Goal: Task Accomplishment & Management: Use online tool/utility

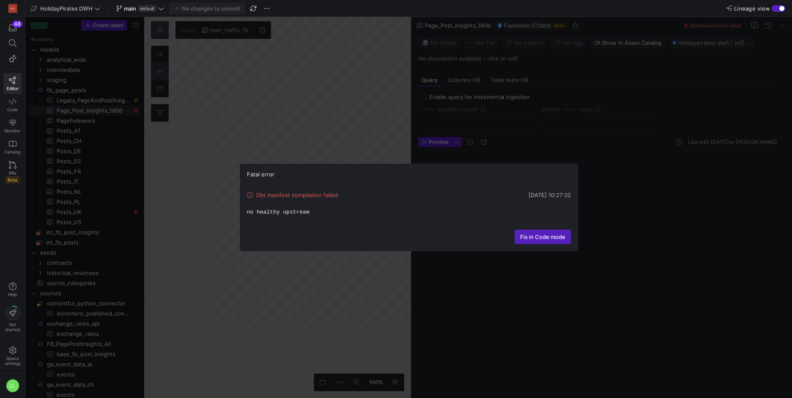
scroll to position [69, 0]
drag, startPoint x: 321, startPoint y: 197, endPoint x: 286, endPoint y: 195, distance: 35.2
click at [286, 195] on div "Dbt manifest compilation failed" at bounding box center [292, 195] width 91 height 7
click at [533, 238] on span "Fix in Code mode" at bounding box center [542, 236] width 45 height 7
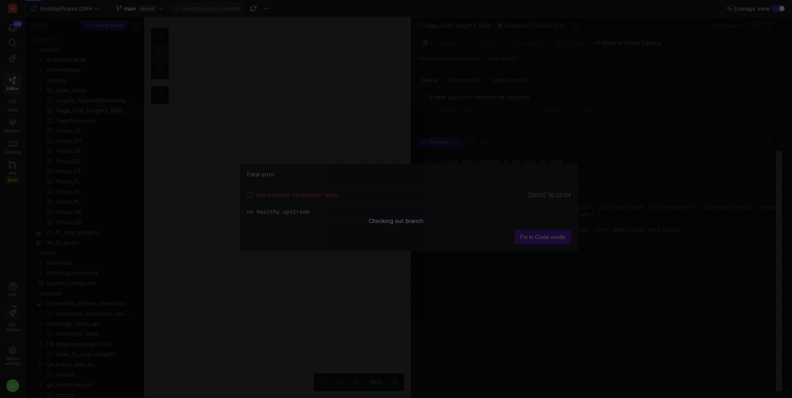
scroll to position [69, 0]
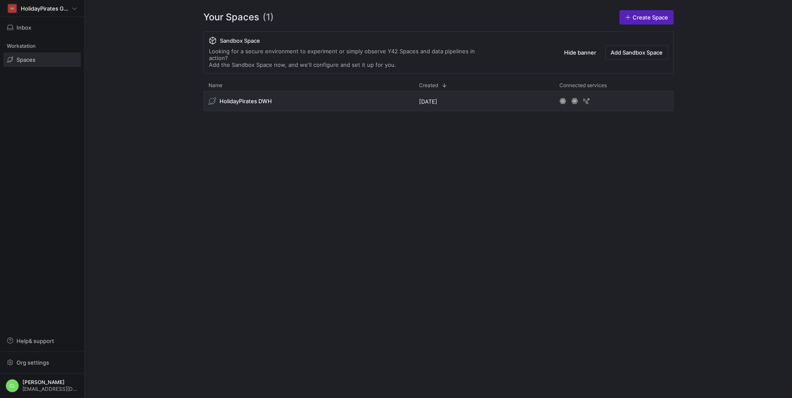
click at [39, 59] on span at bounding box center [42, 60] width 77 height 14
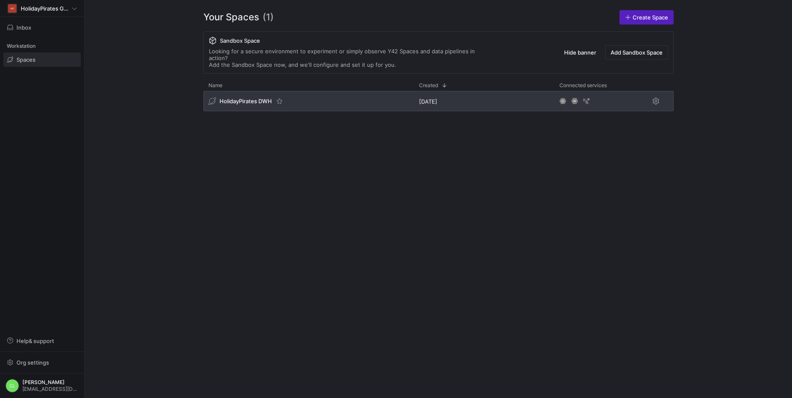
click at [230, 98] on span "HolidayPirates DWH" at bounding box center [245, 101] width 52 height 7
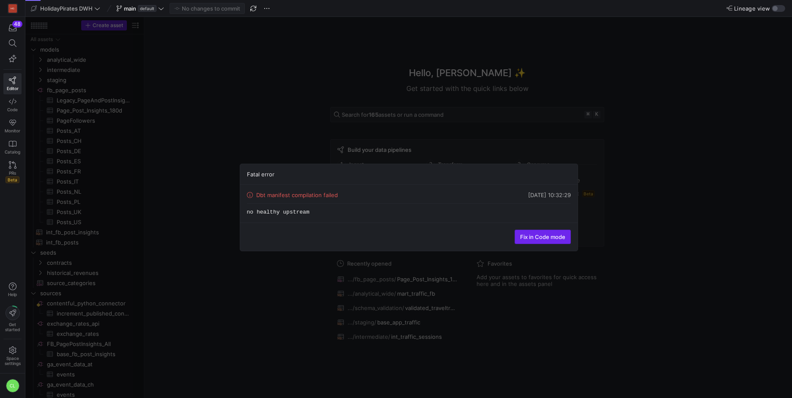
click at [541, 237] on span "Fix in Code mode" at bounding box center [542, 236] width 45 height 7
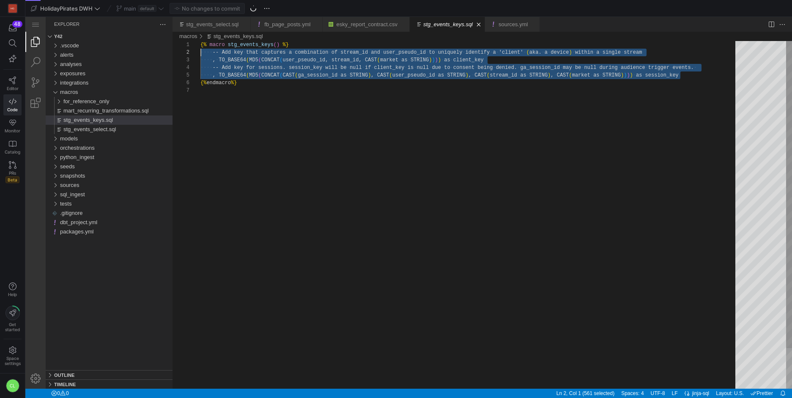
scroll to position [8, 0]
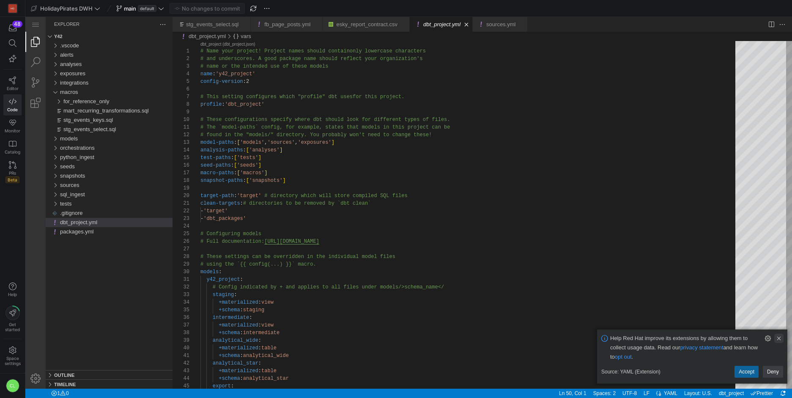
click at [777, 338] on link "Clear Notification (⌘Backspace)" at bounding box center [778, 338] width 9 height 9
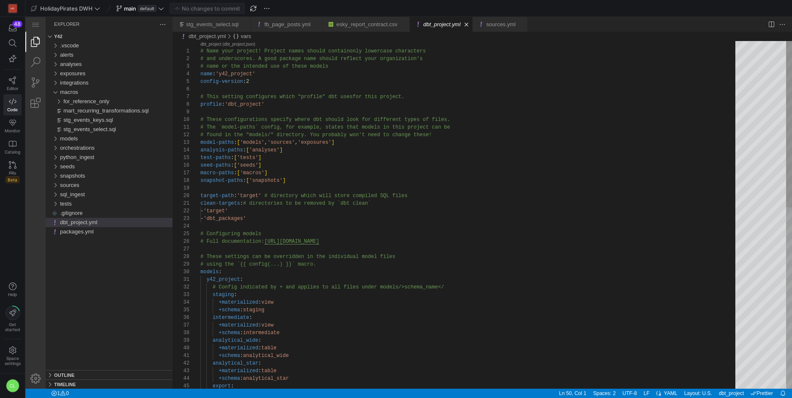
scroll to position [69, 0]
click at [12, 86] on span "Editor" at bounding box center [13, 88] width 12 height 5
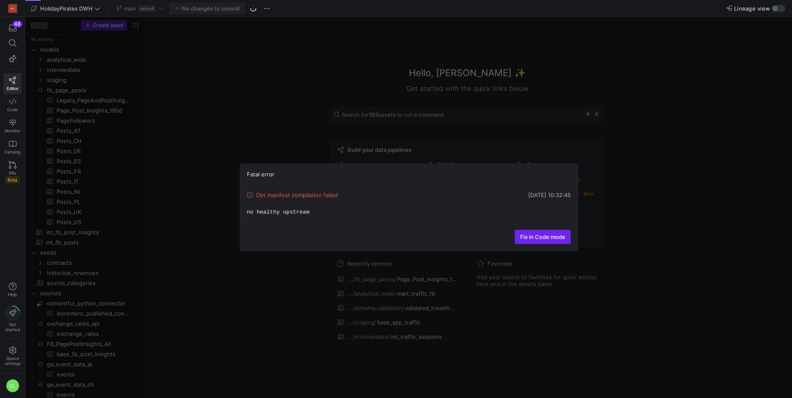
click at [562, 235] on span "Fix in Code mode" at bounding box center [542, 236] width 45 height 7
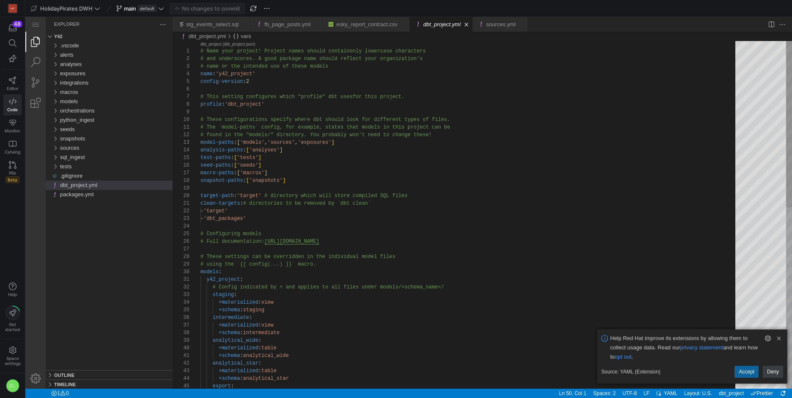
scroll to position [69, 0]
click at [161, 10] on icon at bounding box center [161, 8] width 6 height 6
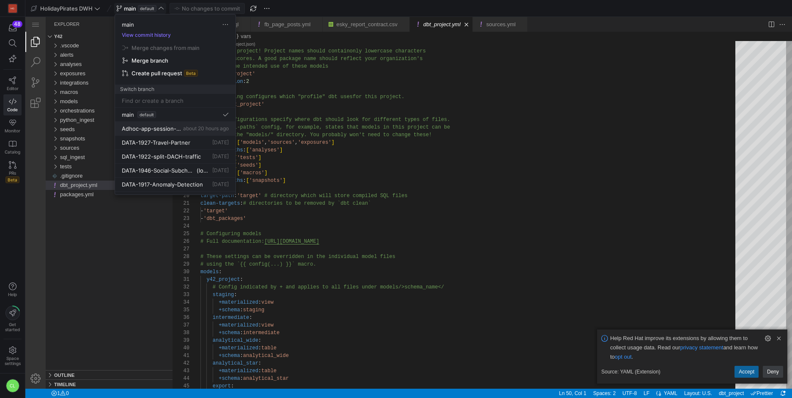
click at [183, 126] on span "about 20 hours ago" at bounding box center [206, 128] width 46 height 6
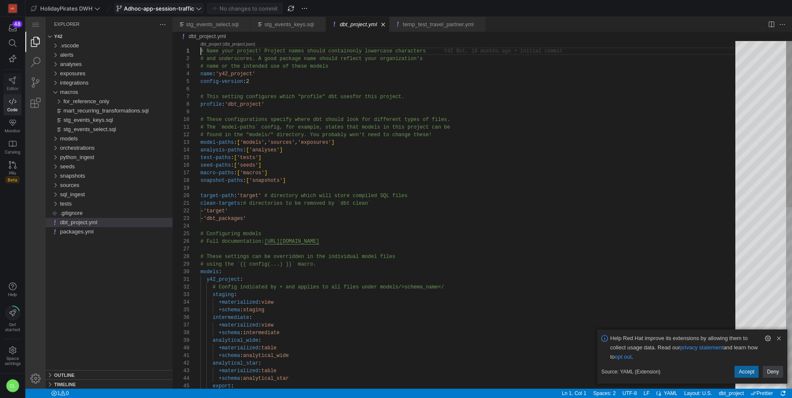
click at [7, 87] on span "Editor" at bounding box center [13, 88] width 12 height 5
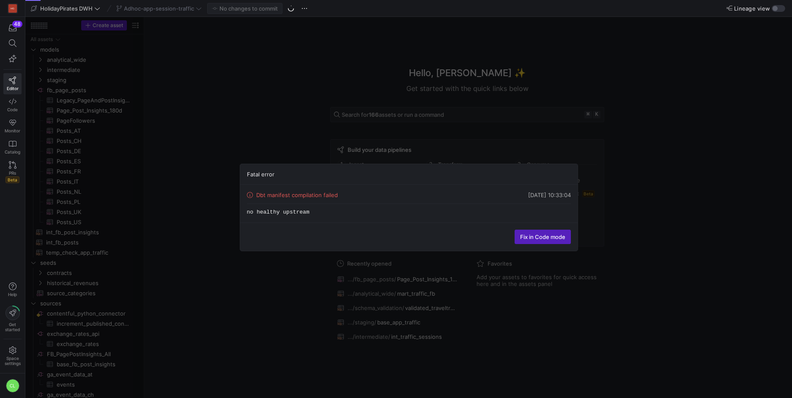
click at [276, 196] on div "Dbt manifest compilation failed" at bounding box center [292, 195] width 91 height 7
click at [250, 196] on icon at bounding box center [250, 195] width 6 height 6
click at [271, 211] on code "no healthy upstream" at bounding box center [278, 212] width 63 height 6
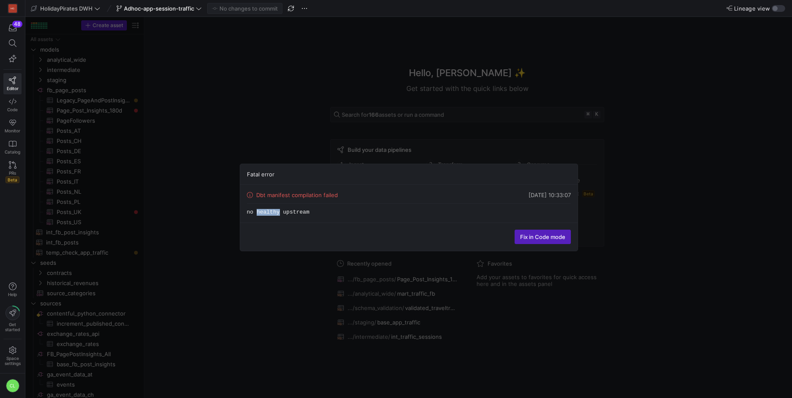
click at [271, 212] on code "no healthy upstream" at bounding box center [278, 212] width 63 height 6
click at [544, 225] on div "Fix in Code mode" at bounding box center [408, 236] width 337 height 28
click at [535, 236] on span "Fix in Code mode" at bounding box center [542, 236] width 45 height 7
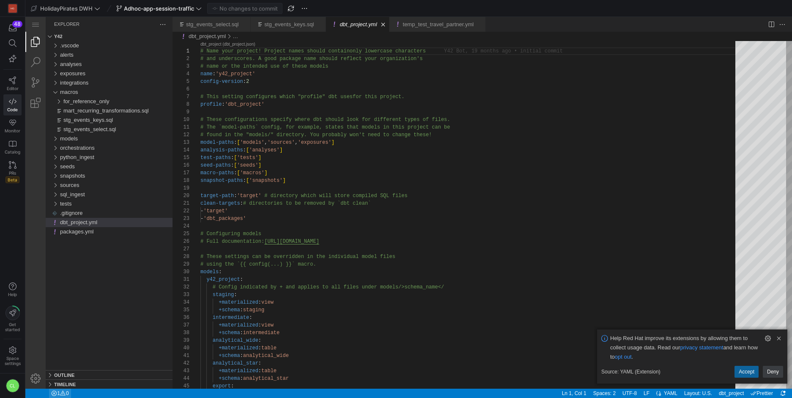
click at [57, 390] on span "Errors: 1" at bounding box center [54, 393] width 6 height 6
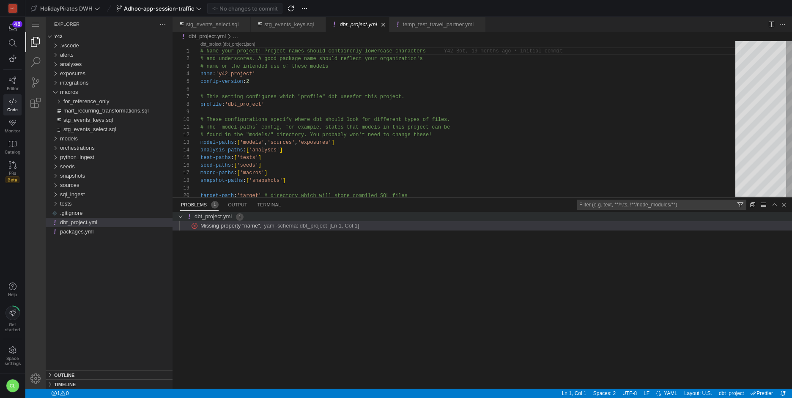
click at [231, 218] on span "dbt_project.yml" at bounding box center [213, 216] width 37 height 6
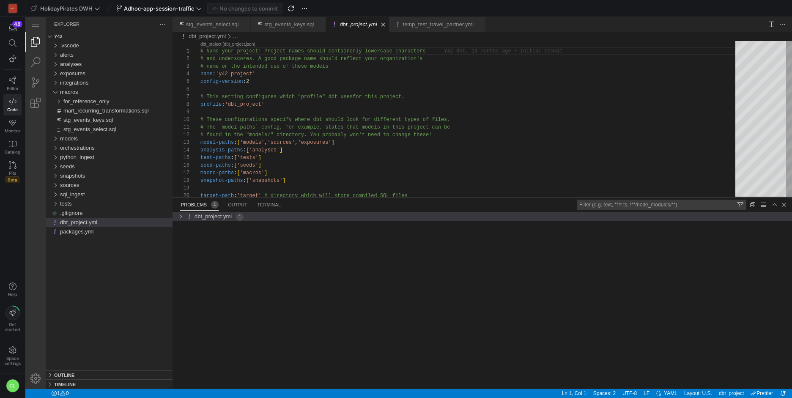
click at [231, 218] on span "dbt_project.yml" at bounding box center [213, 216] width 37 height 6
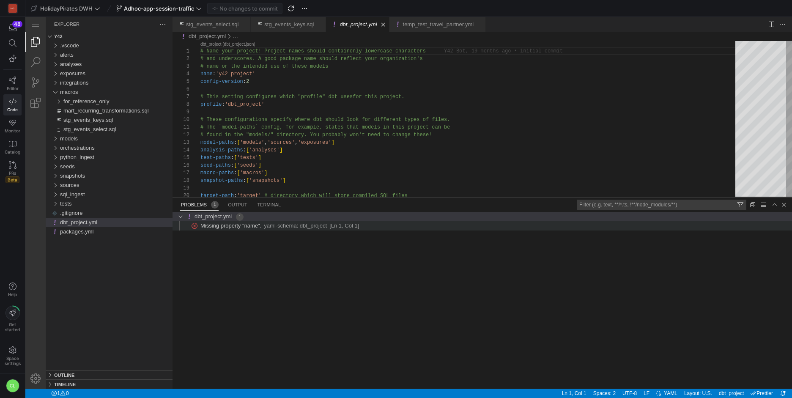
click at [276, 229] on span "yaml-schema: dbt_project" at bounding box center [295, 225] width 63 height 6
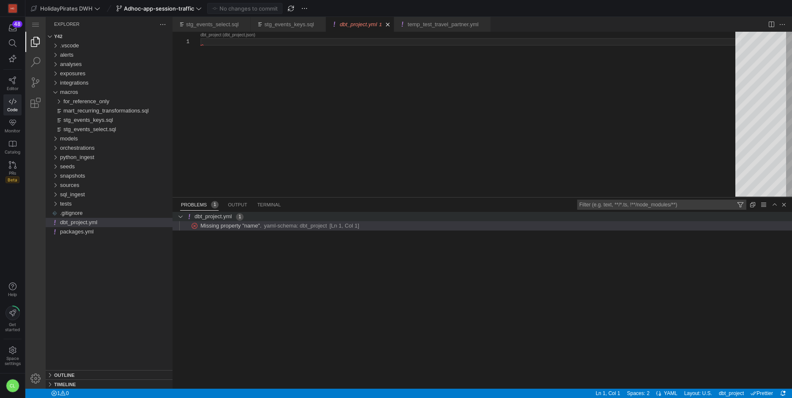
click at [266, 219] on div "dbt_project.yml 1" at bounding box center [488, 216] width 607 height 9
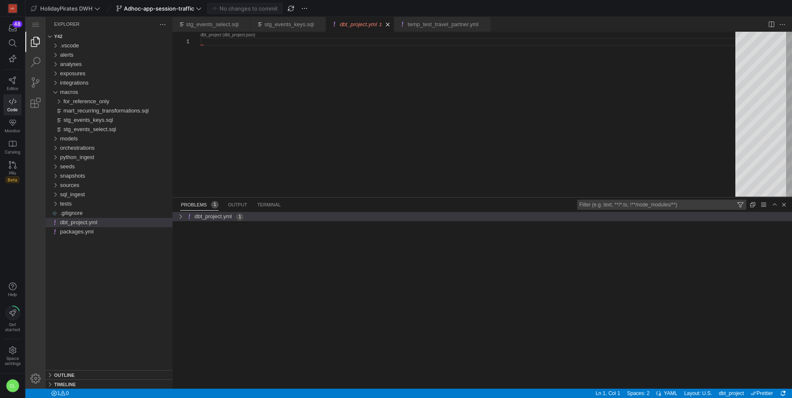
click at [273, 216] on div "dbt_project.yml 1" at bounding box center [488, 216] width 607 height 9
click at [96, 223] on span "dbt_project.yml" at bounding box center [78, 222] width 37 height 6
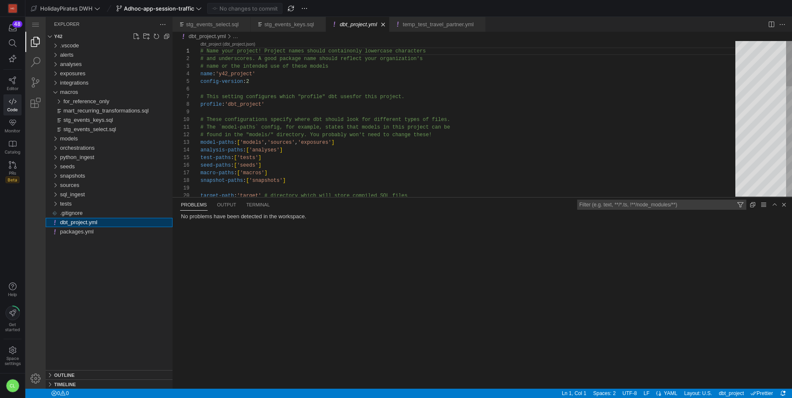
scroll to position [76, 0]
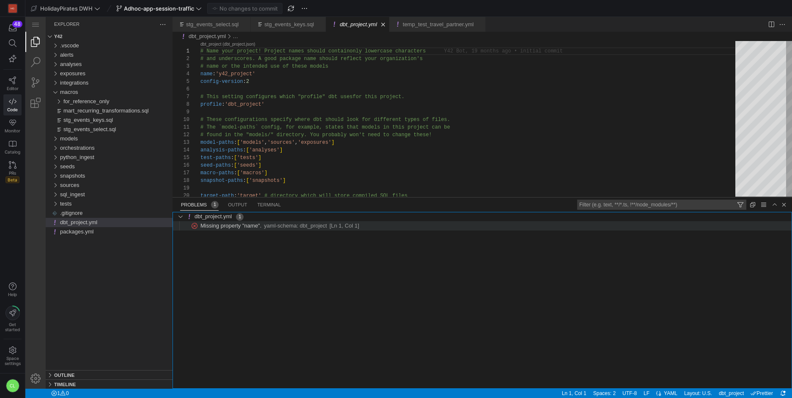
click at [311, 227] on span "yaml-schema: dbt_project" at bounding box center [295, 225] width 63 height 6
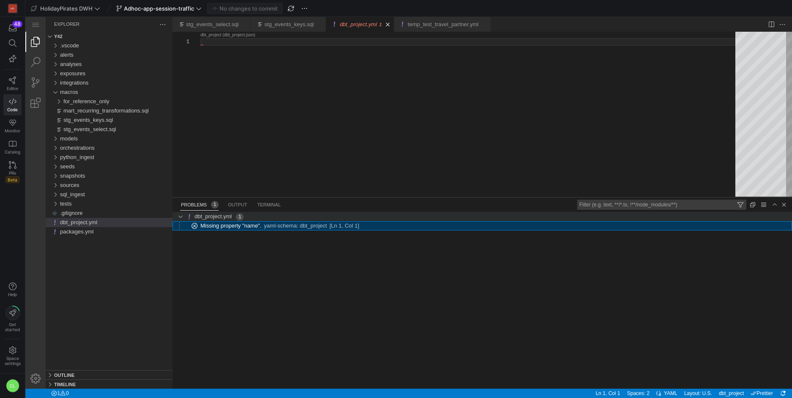
click at [298, 217] on div "dbt_project.yml 1" at bounding box center [488, 216] width 607 height 9
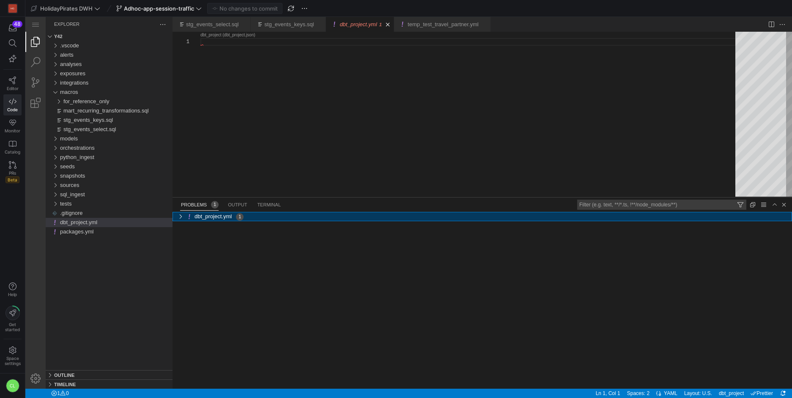
click at [182, 215] on div "1 problems in file dbt_project.yml of folder ." at bounding box center [180, 216] width 13 height 9
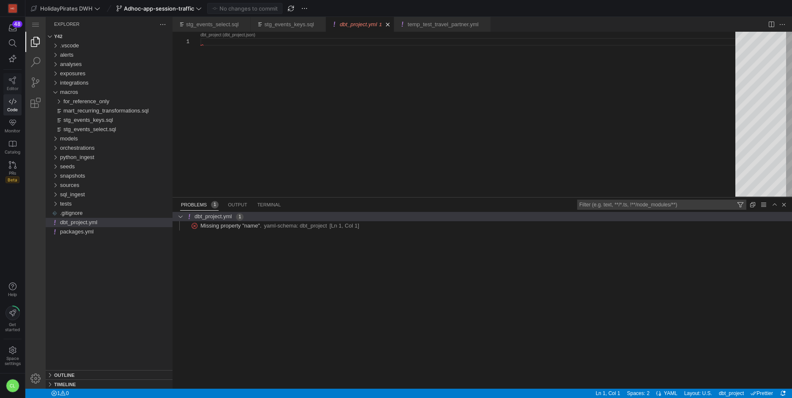
click at [17, 78] on link "Editor" at bounding box center [12, 83] width 18 height 21
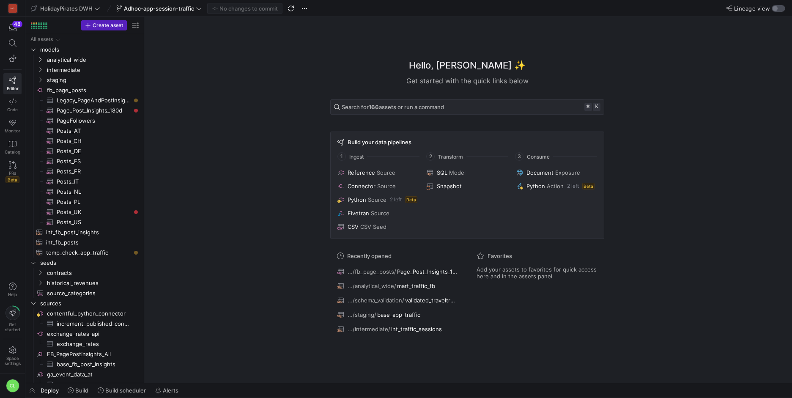
click at [779, 11] on div "button" at bounding box center [779, 8] width 14 height 7
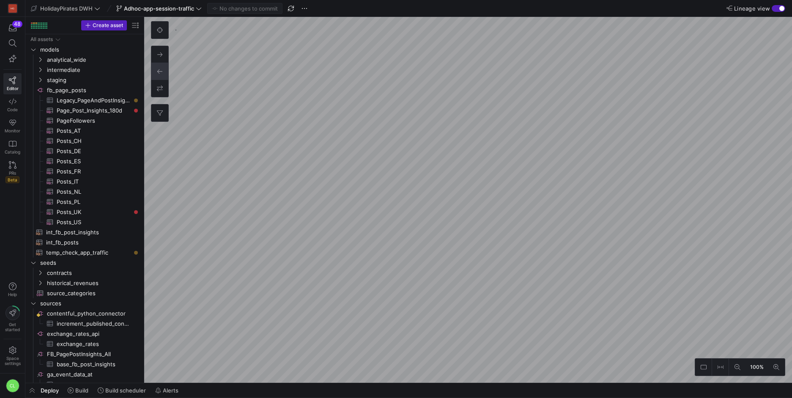
click at [22, 108] on div "48 Editor Code Monitor Catalog PRs Beta" at bounding box center [12, 103] width 25 height 173
click at [17, 108] on span "Code" at bounding box center [12, 109] width 11 height 5
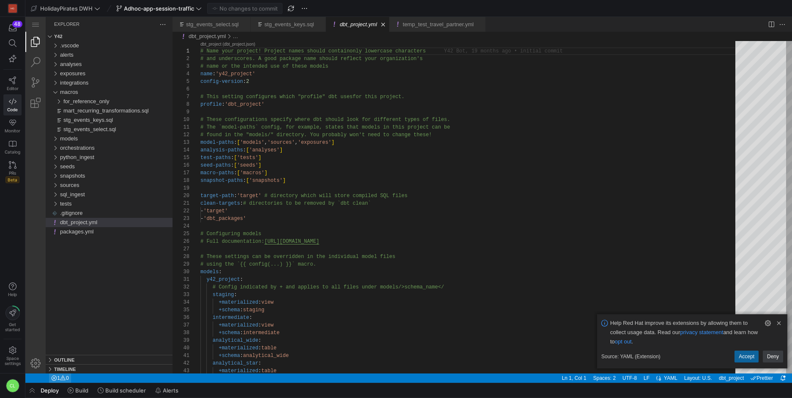
click at [57, 378] on span "Errors: 1" at bounding box center [54, 378] width 6 height 6
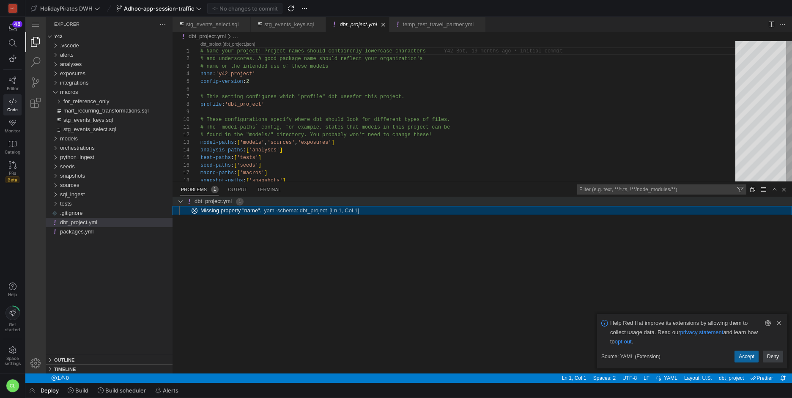
click at [181, 203] on div "1 problems in file dbt_project.yml of folder ." at bounding box center [180, 201] width 13 height 9
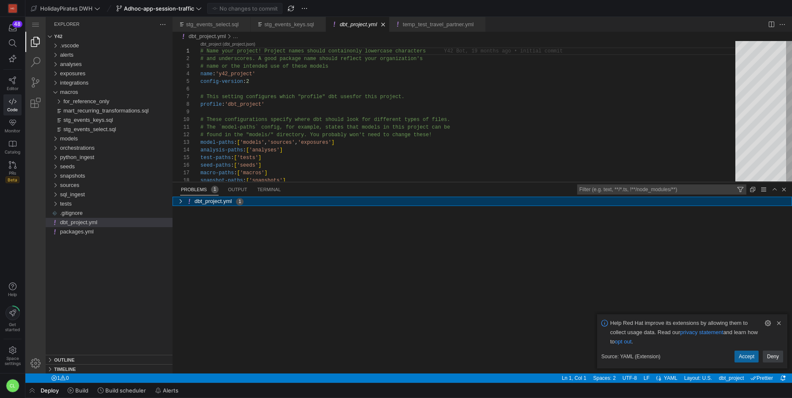
click at [181, 203] on div "1 problems in file dbt_project.yml of folder ." at bounding box center [180, 201] width 13 height 9
click at [781, 321] on link "Clear Notification (⌘Backspace)" at bounding box center [778, 322] width 9 height 9
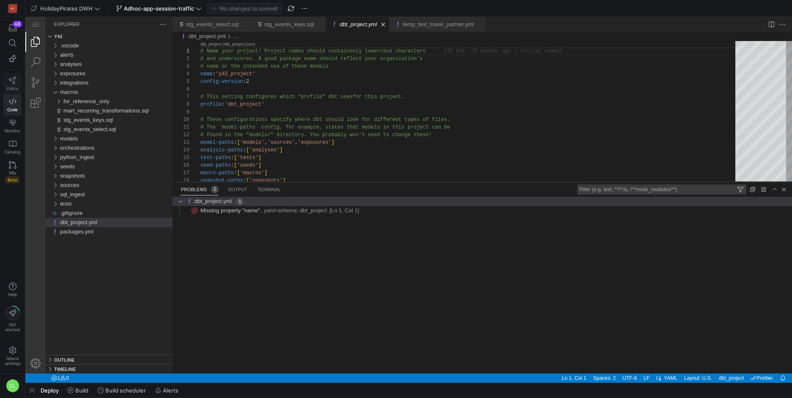
click at [16, 83] on link "Editor" at bounding box center [12, 83] width 18 height 21
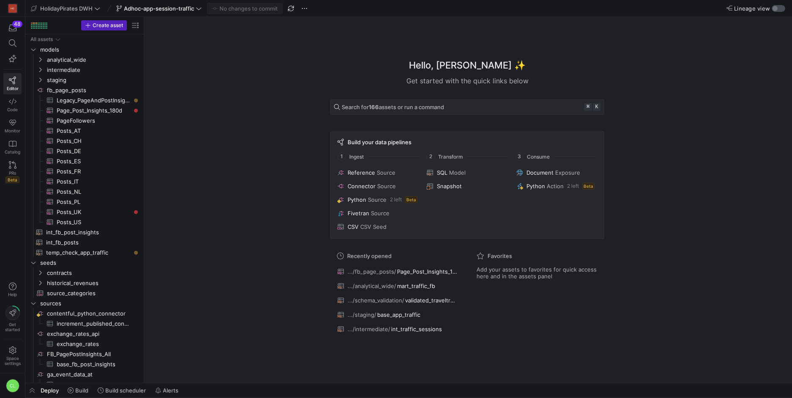
click at [777, 10] on div "button" at bounding box center [775, 8] width 5 height 5
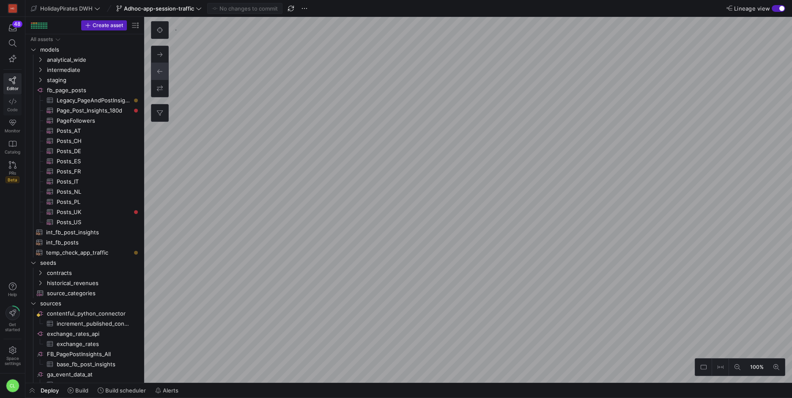
click at [15, 107] on span "Code" at bounding box center [12, 109] width 11 height 5
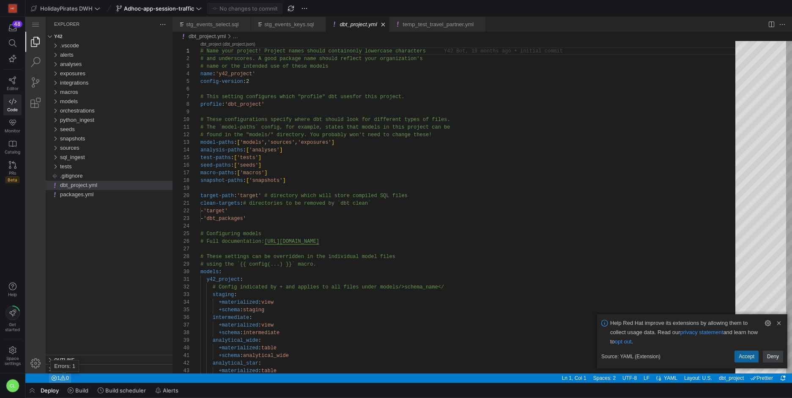
click at [59, 378] on link "1 0" at bounding box center [60, 377] width 22 height 9
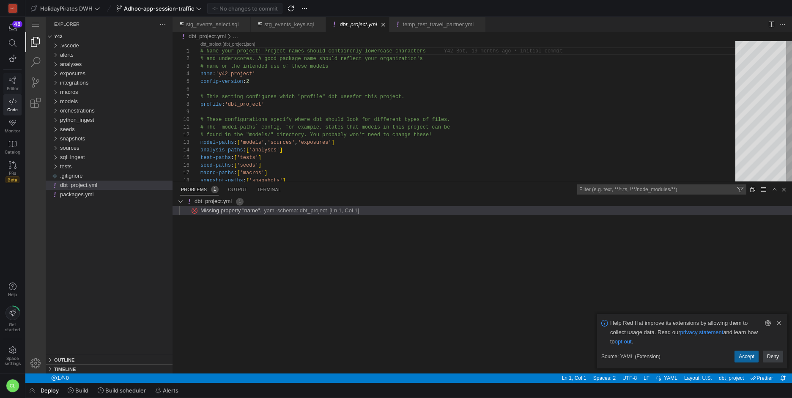
click at [16, 91] on link "Editor" at bounding box center [12, 83] width 18 height 21
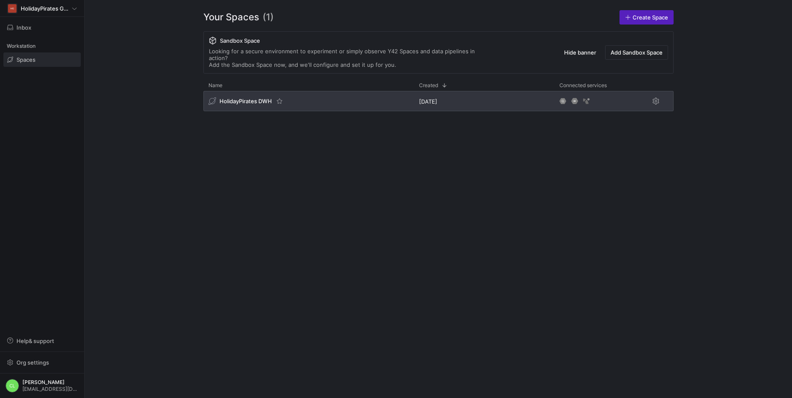
click at [293, 91] on div "HolidayPirates DWH" at bounding box center [308, 101] width 211 height 20
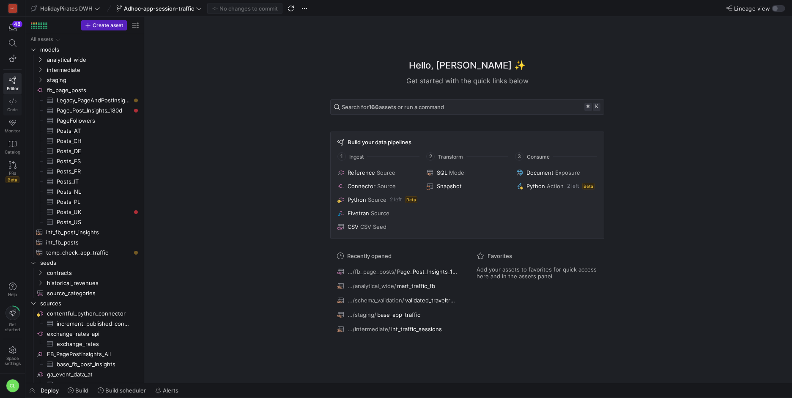
click at [8, 104] on link "Code" at bounding box center [12, 104] width 18 height 21
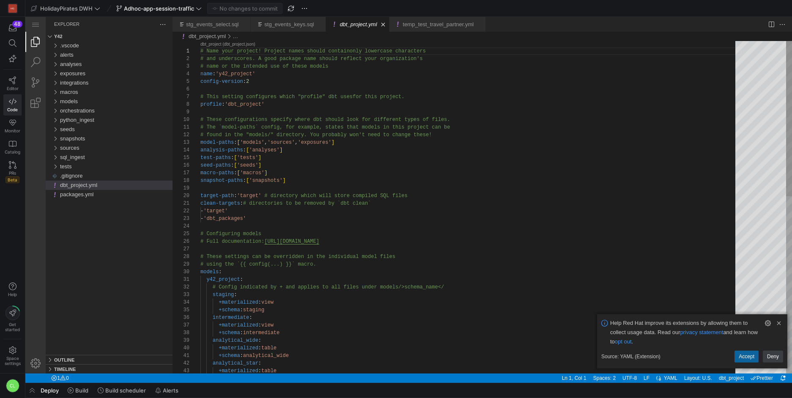
scroll to position [15, 129]
click at [474, 63] on div "# Name your project! Project names should contain only lowercase characters # a…" at bounding box center [470, 397] width 541 height 712
click at [480, 54] on div "# Name your project! Project names should contain only lowercase characters # a…" at bounding box center [470, 397] width 541 height 712
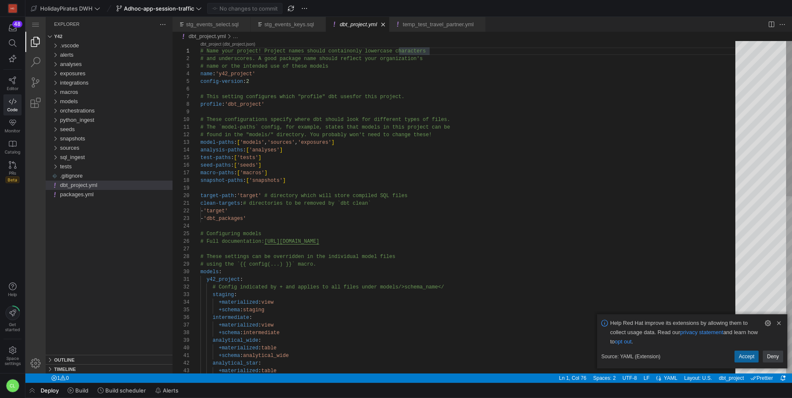
click at [466, 58] on div "# Name your project! Project names should contain only lowercase characters # a…" at bounding box center [470, 397] width 541 height 712
click at [413, 63] on div "# Name your project! Project names should contain only lowercase characters # a…" at bounding box center [470, 397] width 541 height 712
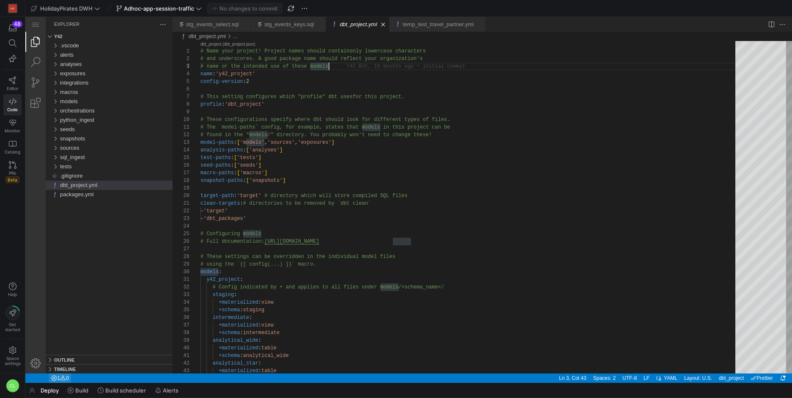
click at [56, 378] on span "Errors: 1" at bounding box center [54, 378] width 6 height 6
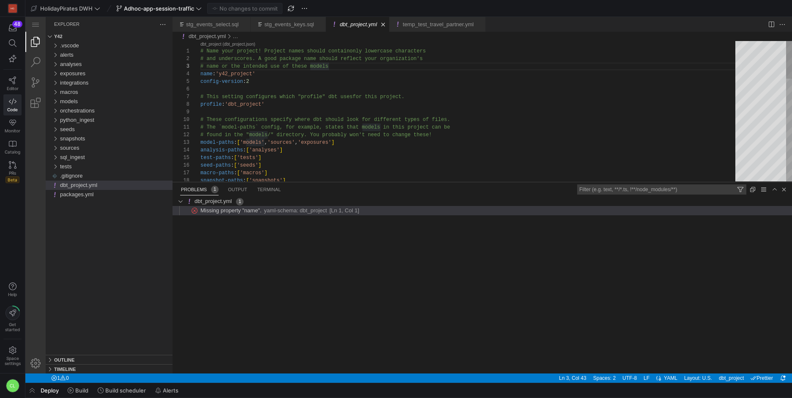
scroll to position [30, 52]
click at [367, 84] on div "# Name your project! Project names should contain only lowercase characters # a…" at bounding box center [470, 301] width 541 height 520
click at [360, 112] on div "# Name your project! Project names should contain only lowercase characters # a…" at bounding box center [470, 301] width 541 height 520
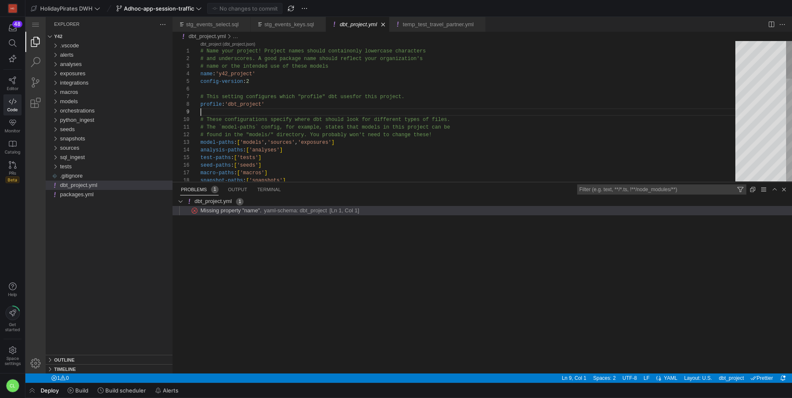
click at [386, 60] on div "# Name your project! Project names should contain only lowercase characters # a…" at bounding box center [470, 301] width 541 height 520
drag, startPoint x: 438, startPoint y: 52, endPoint x: 236, endPoint y: 52, distance: 201.7
click at [286, 64] on div "# Name your project! ·‌ Project ·‌ names ·‌ should ·‌ contain ·‌ only ·‌ lowerc…" at bounding box center [470, 301] width 541 height 520
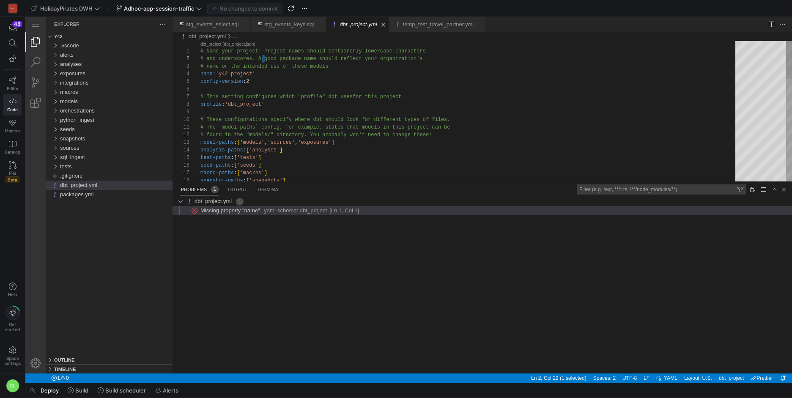
click at [368, 84] on div "# Name your project! Project names should contain only lowercase characters # a…" at bounding box center [470, 301] width 541 height 520
drag, startPoint x: 260, startPoint y: 58, endPoint x: 340, endPoint y: 65, distance: 80.3
click at [321, 75] on div "# Name your project! Project names should contain only lowercase characters # a…" at bounding box center [470, 301] width 541 height 520
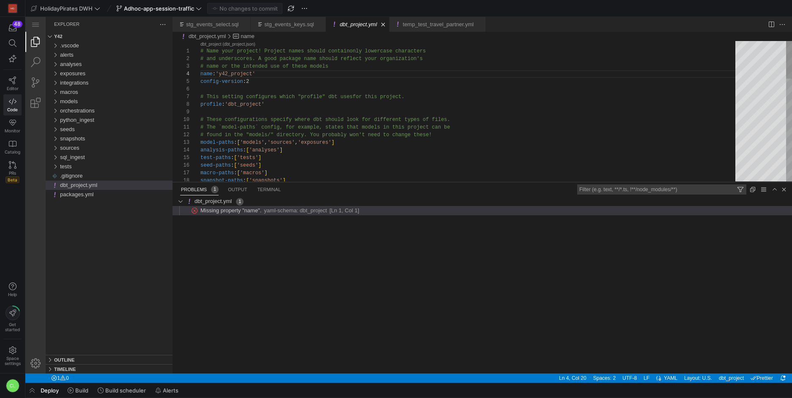
click at [335, 93] on div "# Name your project! Project names should contain only lowercase characters # a…" at bounding box center [470, 301] width 541 height 520
click at [333, 88] on div "# Name your project! Project names should contain only lowercase characters # a…" at bounding box center [470, 301] width 541 height 520
click at [294, 107] on div "# Name your project! Project names should contain only lowercase characters # a…" at bounding box center [470, 301] width 541 height 520
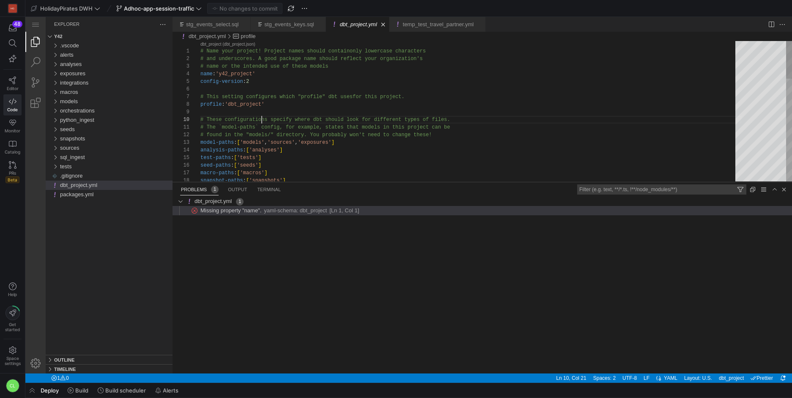
click at [262, 120] on div "# Name your project! Project names should contain only lowercase characters # a…" at bounding box center [470, 301] width 541 height 520
click at [308, 191] on ul "Showing 1 of 1" at bounding box center [529, 189] width 482 height 15
click at [319, 188] on ul "Showing 1 of 1" at bounding box center [529, 189] width 482 height 15
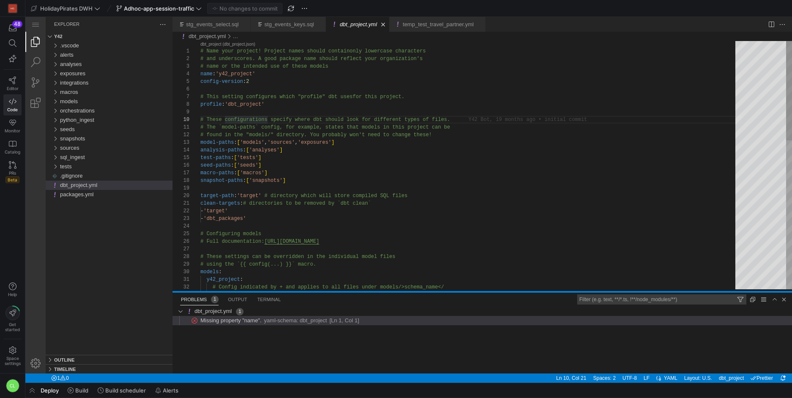
drag, startPoint x: 672, startPoint y: 181, endPoint x: 666, endPoint y: 311, distance: 130.4
click at [666, 293] on div at bounding box center [483, 292] width 620 height 2
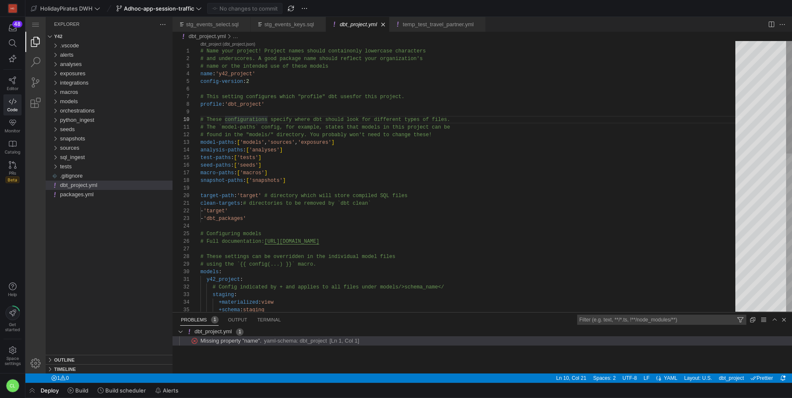
scroll to position [38, 0]
click at [332, 87] on div "# Name your project! Project names should contain only lowercase characters # a…" at bounding box center [470, 366] width 541 height 650
drag, startPoint x: 347, startPoint y: 73, endPoint x: 178, endPoint y: 76, distance: 169.2
click at [13, 82] on icon at bounding box center [12, 81] width 7 height 8
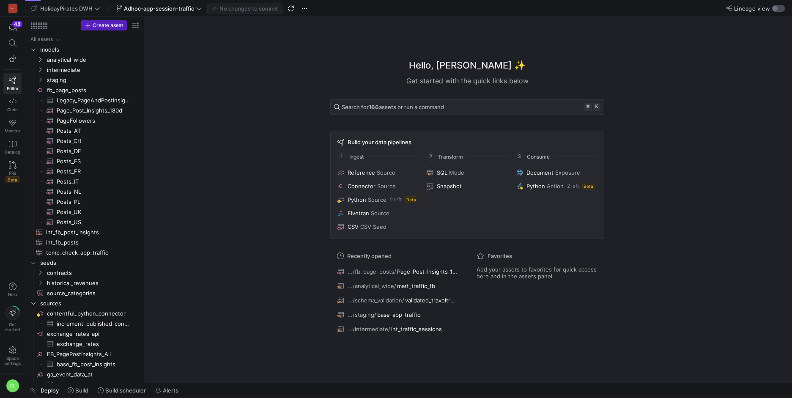
click at [779, 11] on div "button" at bounding box center [779, 8] width 14 height 7
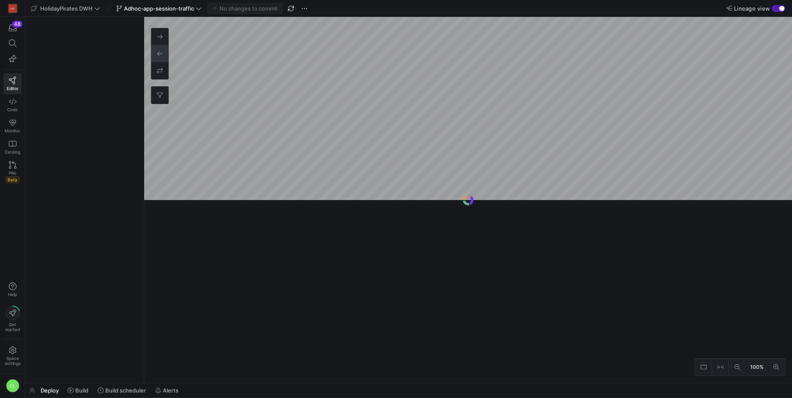
click at [184, 14] on y42-top-nav "HolidayPirates DWH Adhoc-app-session-traffic No changes to commit Lineage view" at bounding box center [408, 8] width 767 height 17
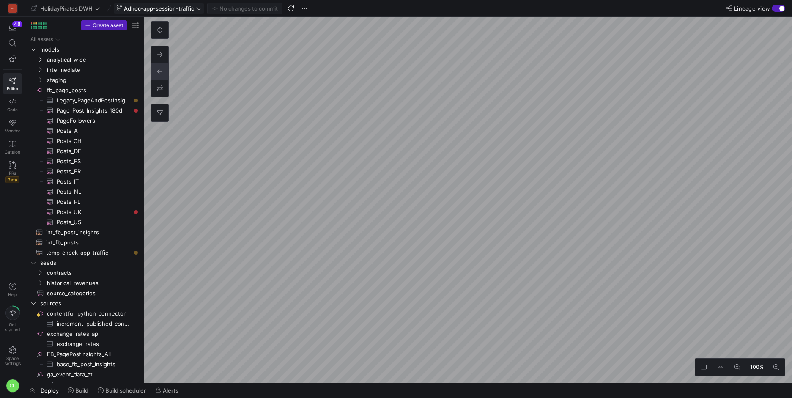
click at [197, 6] on icon at bounding box center [199, 8] width 6 height 6
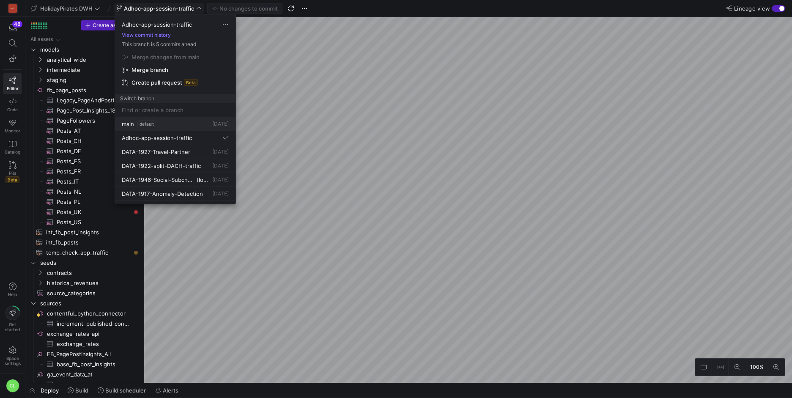
click at [170, 126] on div "main default [DATE]" at bounding box center [175, 124] width 107 height 7
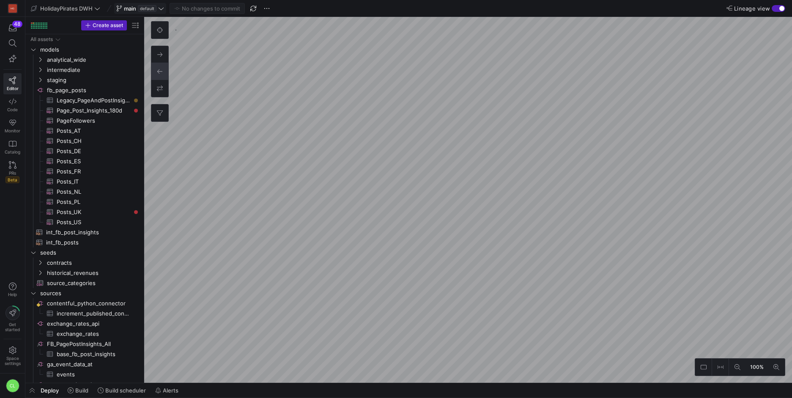
click at [166, 11] on span at bounding box center [140, 8] width 51 height 10
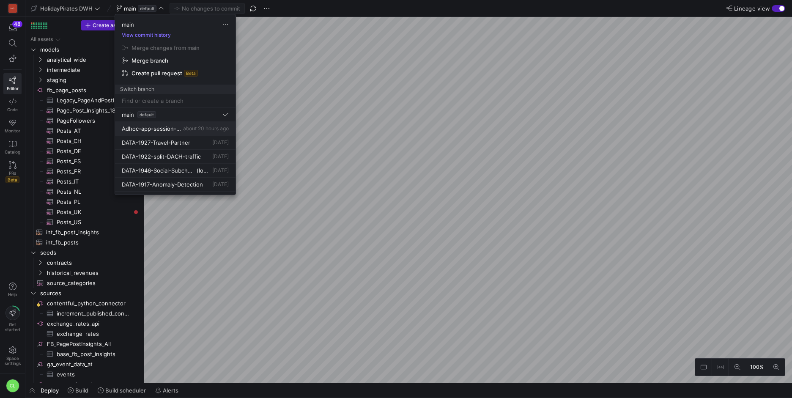
click at [190, 132] on button "Adhoc-app-session-traffic about 20 hours ago" at bounding box center [175, 129] width 121 height 14
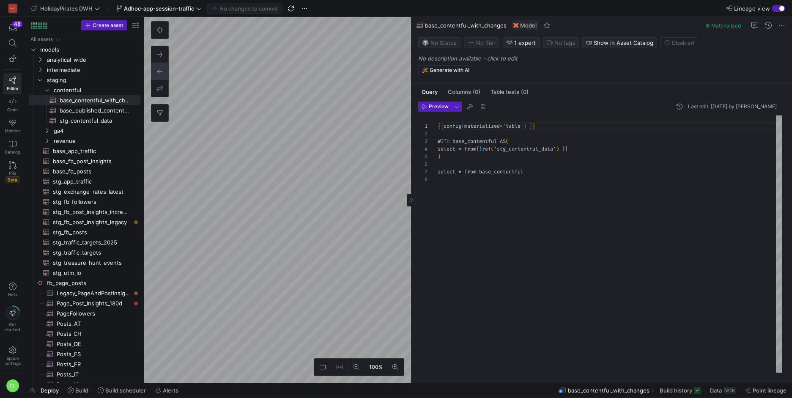
scroll to position [53, 0]
click at [464, 171] on div "{ { config ( materialized = 'table' ) } } WITH base_contentful AS ( select * fr…" at bounding box center [610, 243] width 344 height 257
click at [491, 189] on div "{ { config ( materialized = 'table' ) } } WITH base_contentful AS ( select * fr…" at bounding box center [610, 243] width 344 height 257
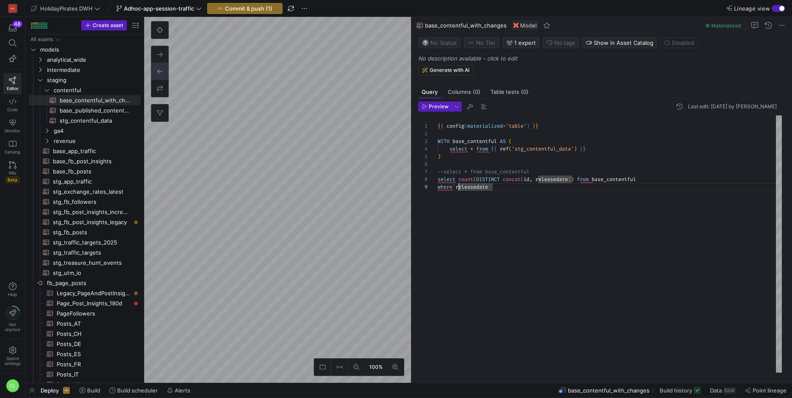
scroll to position [61, 18]
click at [515, 187] on div "{ { config ( materialized = 'table' ) } } WITH base_contentful AS ( select * fr…" at bounding box center [610, 243] width 344 height 257
click at [444, 115] on div "{ { config ( materialized = 'table' ) } } WITH base_contentful AS ( select * fr…" at bounding box center [610, 243] width 344 height 257
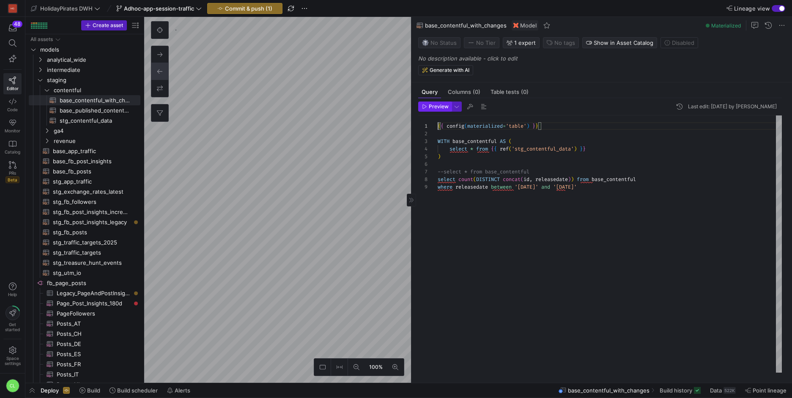
click at [447, 110] on span "button" at bounding box center [435, 106] width 33 height 9
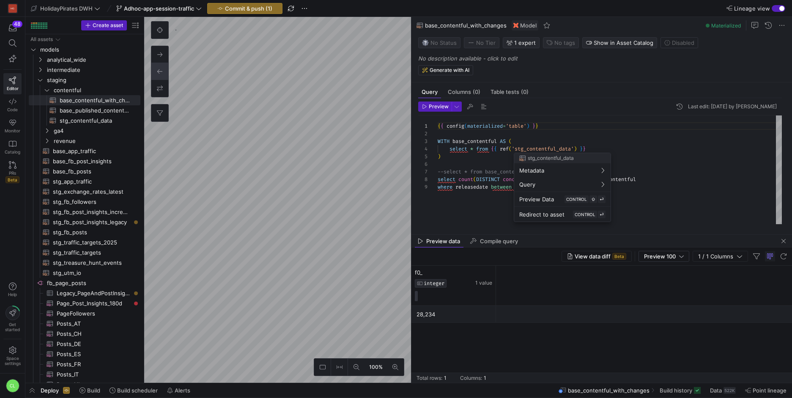
click at [456, 194] on div at bounding box center [396, 199] width 792 height 398
drag, startPoint x: 581, startPoint y: 180, endPoint x: 506, endPoint y: 183, distance: 74.9
click at [506, 183] on div "{ { config ( materialized = 'table' ) } } WITH base_contentful AS ( select * fr…" at bounding box center [610, 169] width 344 height 109
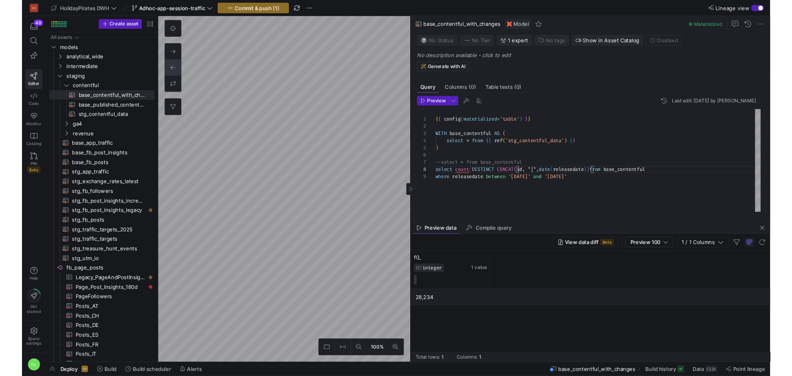
scroll to position [53, 170]
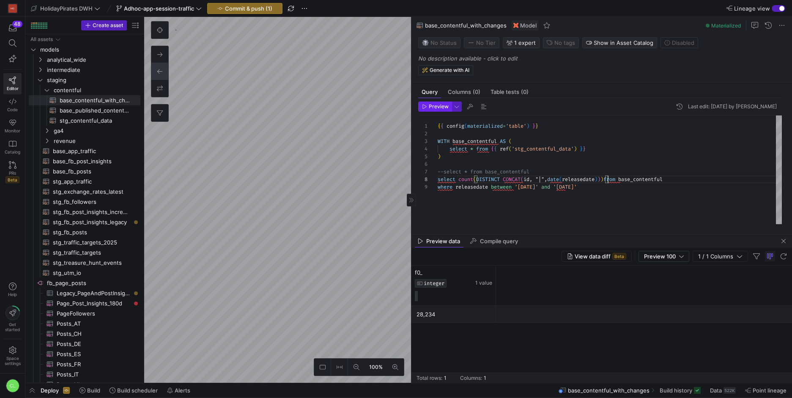
type textarea "{{ config(materialized='table') }} WITH base_contentful AS ( select * from {{ r…"
click at [436, 105] on span "Preview" at bounding box center [439, 107] width 20 height 6
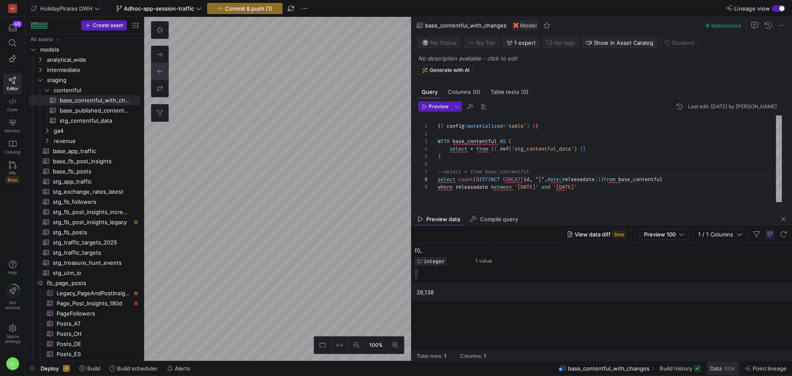
click at [720, 370] on span "Data" at bounding box center [716, 368] width 12 height 7
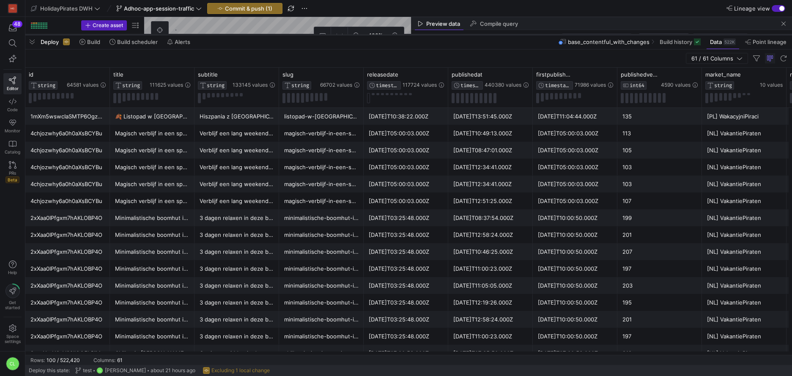
drag, startPoint x: 315, startPoint y: 221, endPoint x: 344, endPoint y: 34, distance: 189.1
click at [344, 34] on div at bounding box center [408, 34] width 767 height 3
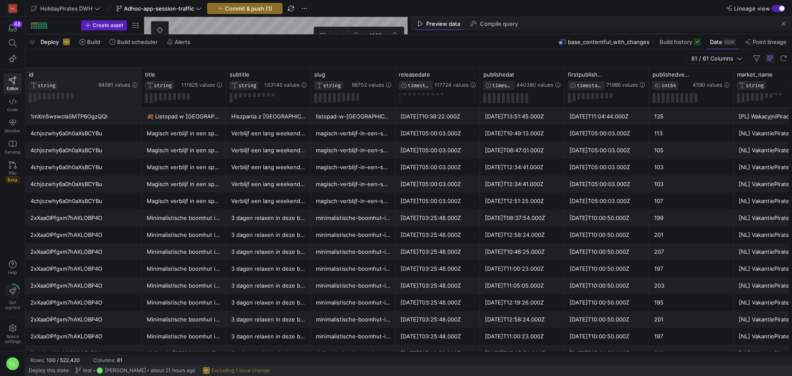
drag, startPoint x: 108, startPoint y: 77, endPoint x: 140, endPoint y: 74, distance: 31.8
click at [140, 74] on div at bounding box center [141, 88] width 3 height 40
click at [127, 139] on div "4chjozwhy6a0h0aXsBCYBu" at bounding box center [83, 133] width 106 height 16
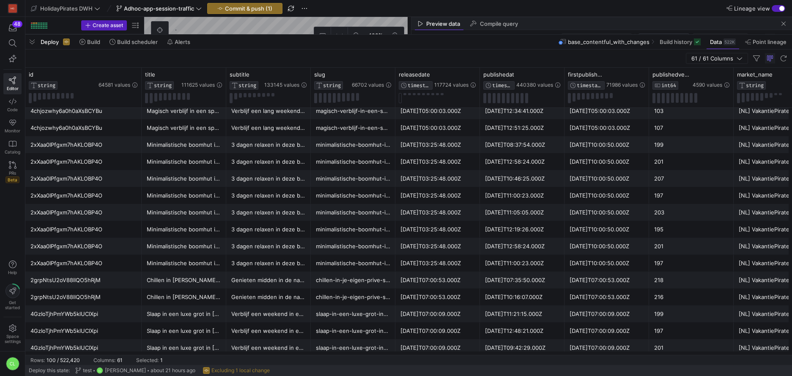
scroll to position [116, 0]
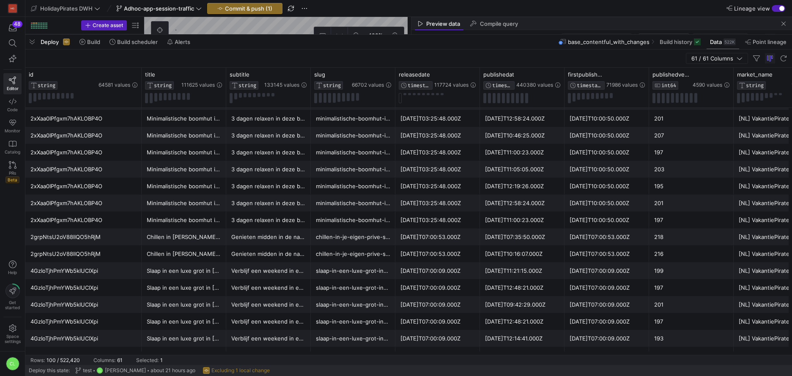
click at [105, 187] on div "2xXaa0IPfgxm7hAKLOBP4O" at bounding box center [83, 186] width 106 height 16
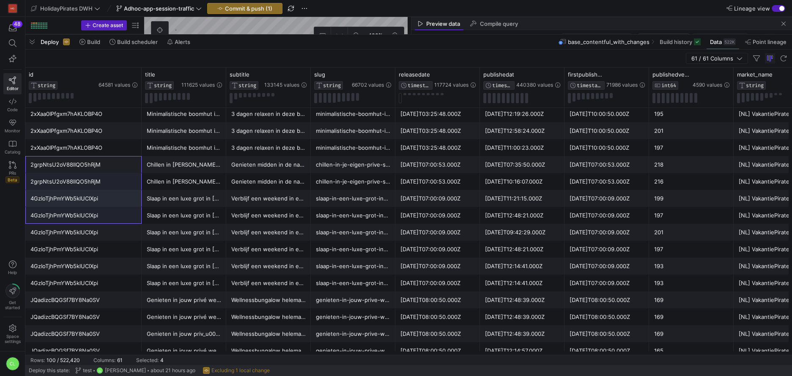
scroll to position [194, 0]
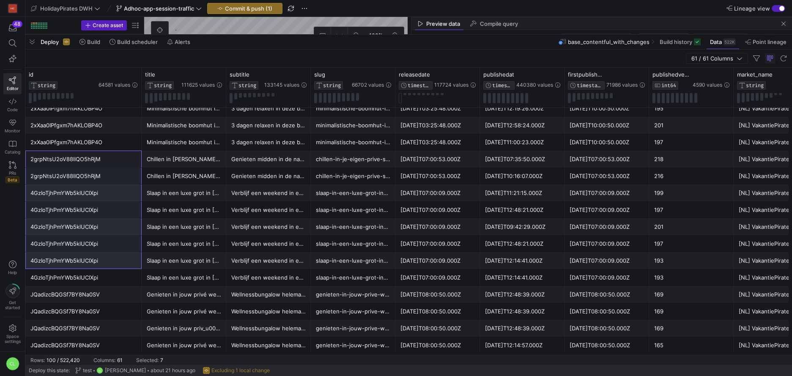
drag, startPoint x: 110, startPoint y: 233, endPoint x: 116, endPoint y: 264, distance: 30.9
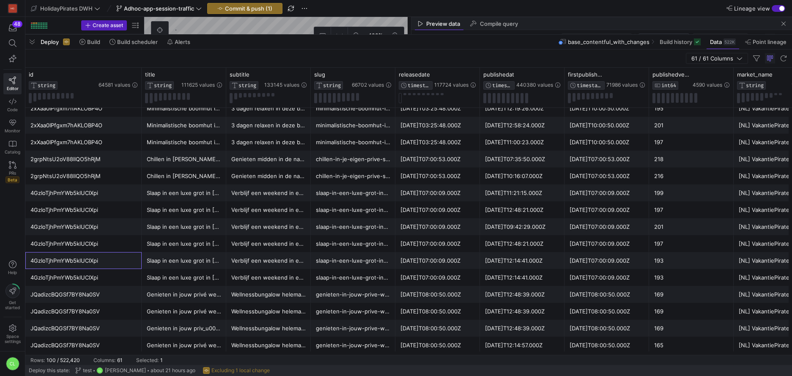
click at [116, 264] on div "4GzIoTjhPmYWb5klUClXpi" at bounding box center [83, 260] width 106 height 16
click at [136, 77] on icon at bounding box center [134, 74] width 7 height 7
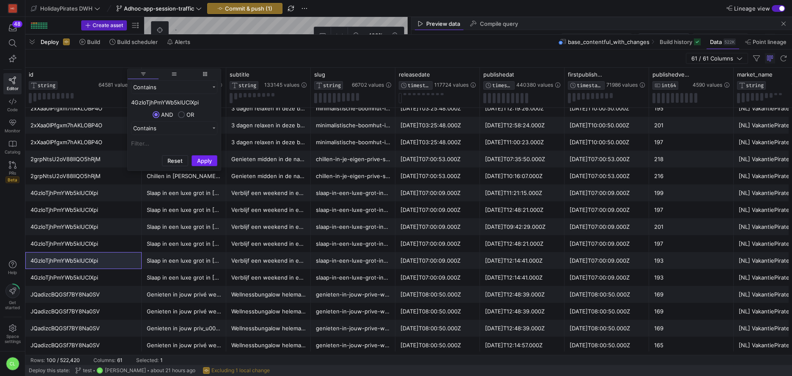
type input "4GzIoTjhPmYWb5klUClXpi"
click at [200, 159] on button "Apply" at bounding box center [205, 160] width 26 height 11
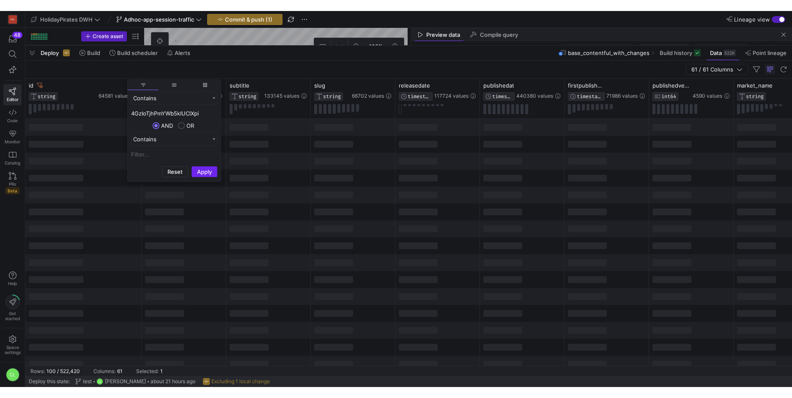
scroll to position [0, 0]
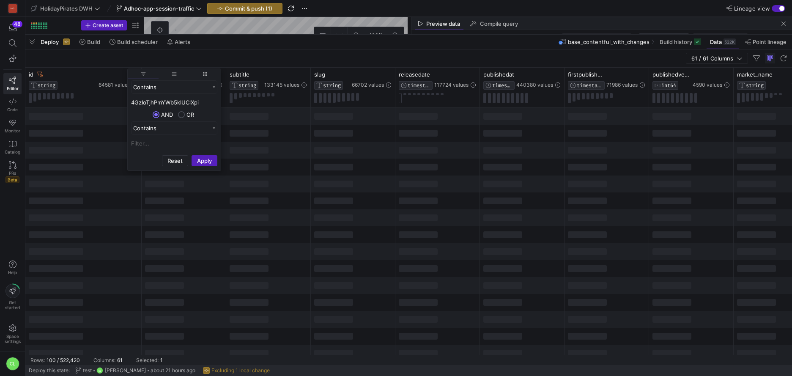
click at [319, 202] on div at bounding box center [333, 200] width 39 height 7
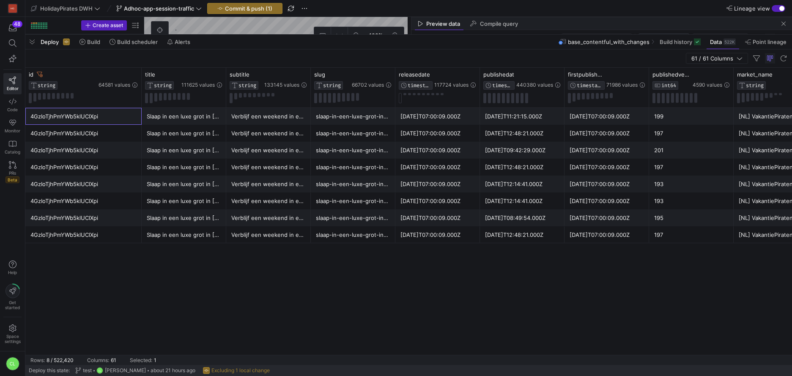
click at [55, 121] on div "4GzIoTjhPmYWb5klUClXpi" at bounding box center [83, 116] width 106 height 16
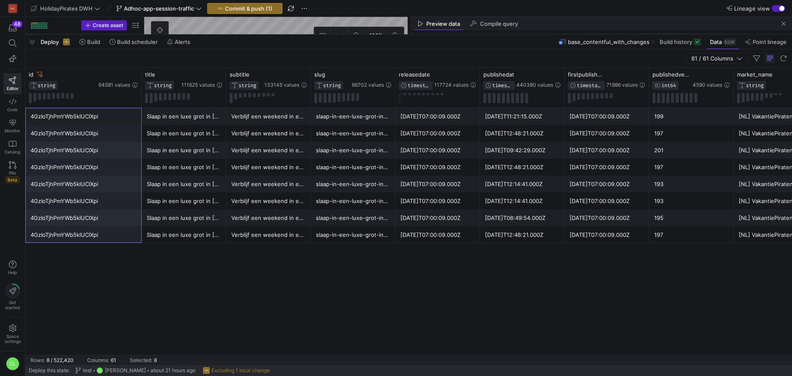
drag, startPoint x: 68, startPoint y: 115, endPoint x: 104, endPoint y: 236, distance: 126.5
click at [464, 77] on icon at bounding box center [463, 74] width 3 height 6
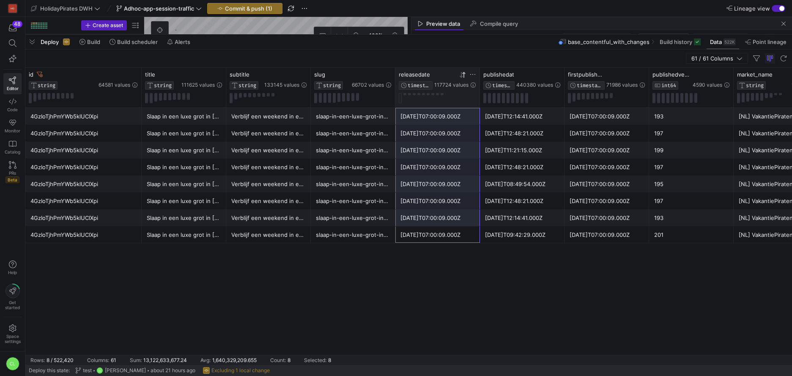
drag, startPoint x: 446, startPoint y: 231, endPoint x: 459, endPoint y: 117, distance: 114.5
click at [459, 117] on div "[DATE]T07:00:09.000Z" at bounding box center [437, 116] width 74 height 16
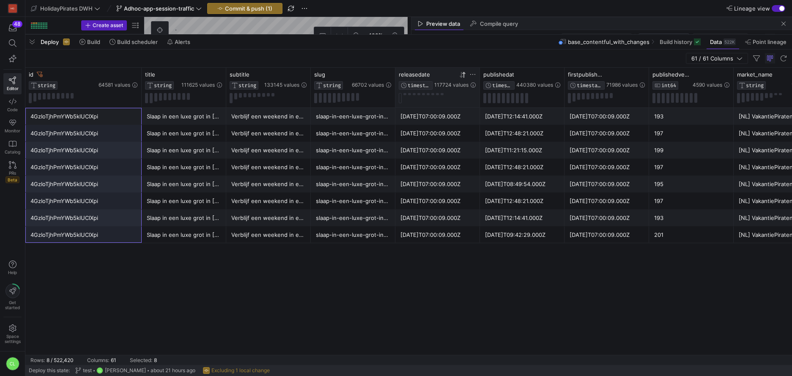
drag, startPoint x: 132, startPoint y: 124, endPoint x: 118, endPoint y: 230, distance: 106.6
click at [425, 121] on div "[DATE]T07:00:09.000Z" at bounding box center [437, 116] width 74 height 16
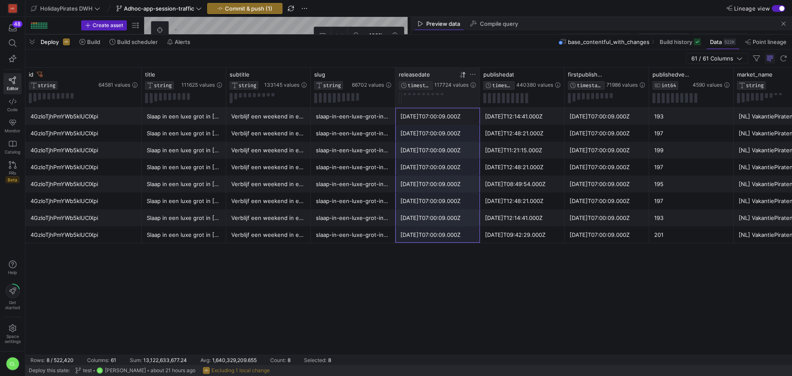
drag, startPoint x: 435, startPoint y: 120, endPoint x: 440, endPoint y: 233, distance: 113.0
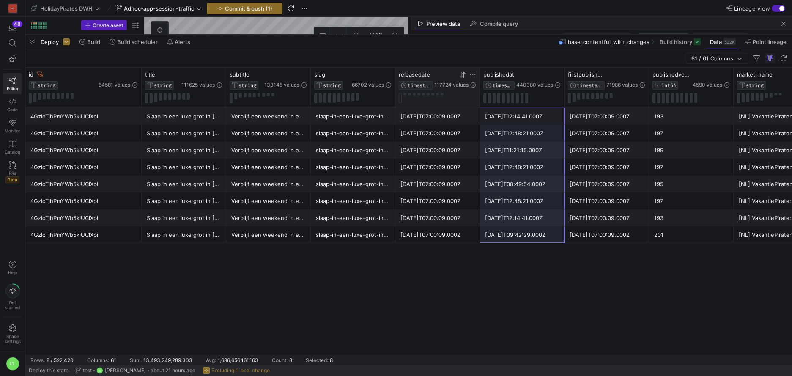
drag, startPoint x: 529, startPoint y: 118, endPoint x: 559, endPoint y: 138, distance: 36.0
click at [548, 76] on icon at bounding box center [548, 74] width 3 height 6
click at [540, 174] on div "[DATE]T12:48:21.000Z" at bounding box center [522, 167] width 74 height 16
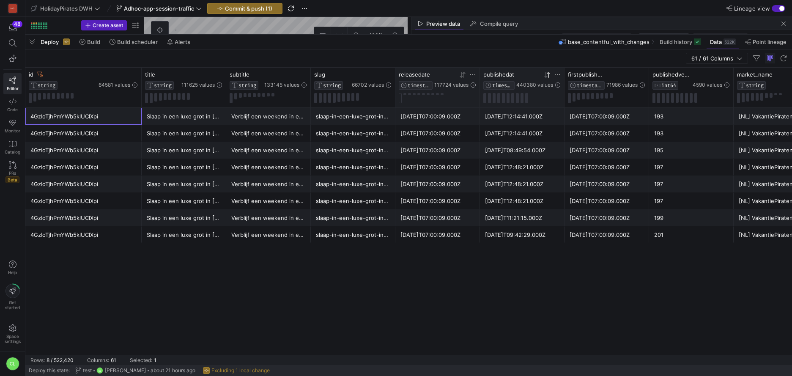
drag, startPoint x: 110, startPoint y: 120, endPoint x: 119, endPoint y: 119, distance: 8.9
click at [119, 119] on div "4GzIoTjhPmYWb5klUClXpi" at bounding box center [83, 116] width 106 height 16
drag, startPoint x: 439, startPoint y: 122, endPoint x: 461, endPoint y: 119, distance: 21.3
click at [461, 119] on div "[DATE]T07:00:09.000Z" at bounding box center [437, 116] width 74 height 16
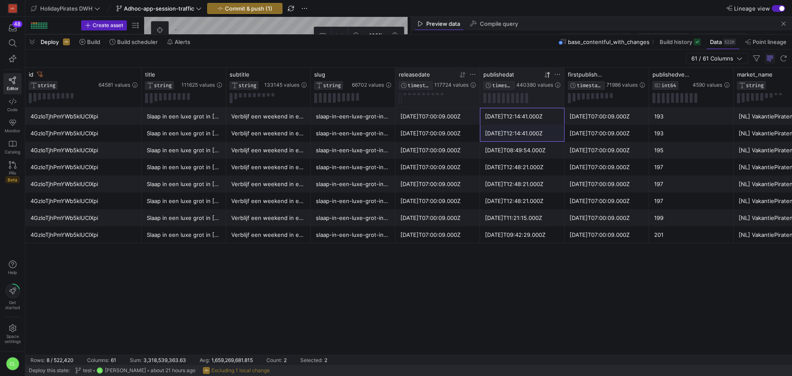
drag, startPoint x: 536, startPoint y: 115, endPoint x: 543, endPoint y: 123, distance: 10.5
click at [543, 123] on div "[DATE]T12:14:41.000Z" at bounding box center [522, 116] width 74 height 16
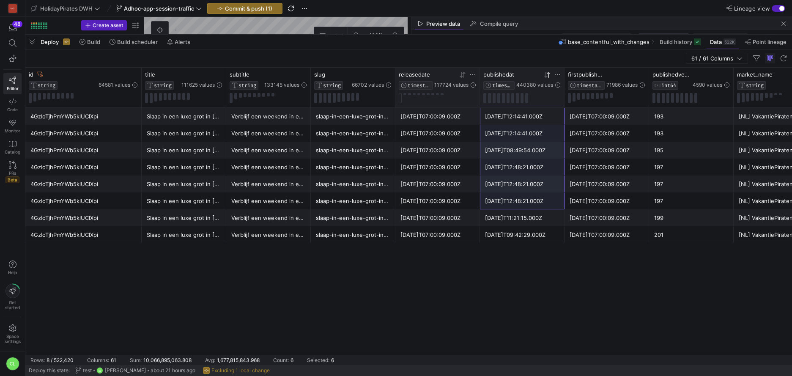
drag, startPoint x: 535, startPoint y: 119, endPoint x: 538, endPoint y: 189, distance: 70.7
drag, startPoint x: 532, startPoint y: 107, endPoint x: 539, endPoint y: 226, distance: 119.0
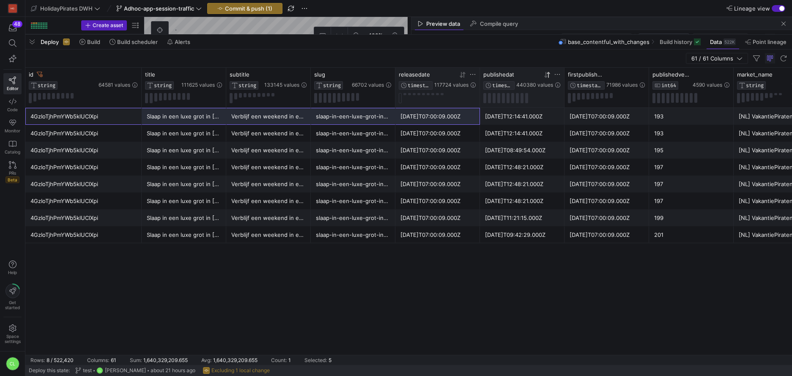
drag, startPoint x: 121, startPoint y: 119, endPoint x: 435, endPoint y: 121, distance: 314.6
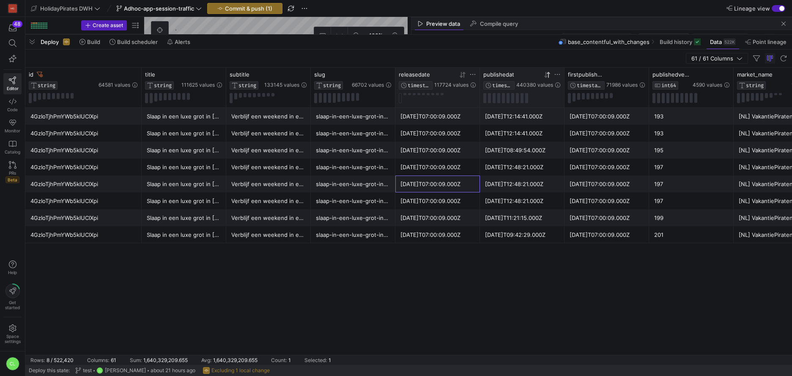
click at [426, 191] on div "[DATE]T07:00:09.000Z" at bounding box center [437, 184] width 74 height 16
click at [419, 159] on div "[DATE]T07:00:09.000Z" at bounding box center [437, 167] width 74 height 16
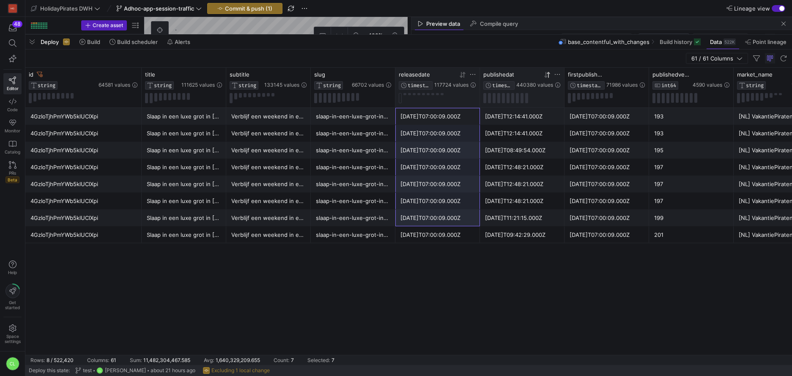
drag, startPoint x: 441, startPoint y: 120, endPoint x: 443, endPoint y: 223, distance: 103.2
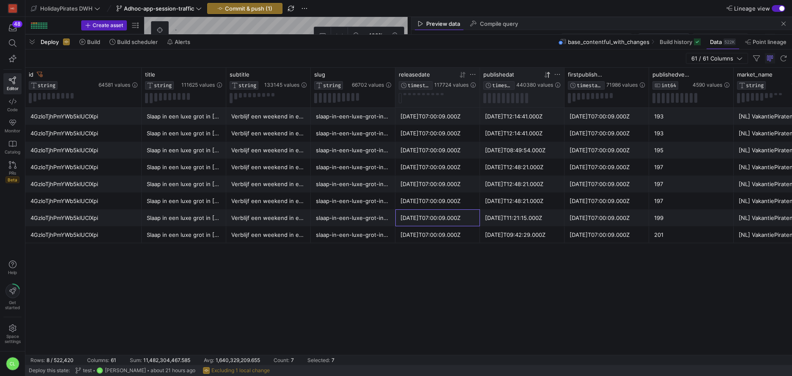
click at [443, 223] on div "[DATE]T07:00:09.000Z" at bounding box center [437, 218] width 74 height 16
click at [93, 165] on div "4GzIoTjhPmYWb5klUClXpi" at bounding box center [83, 167] width 106 height 16
click at [107, 129] on div "4GzIoTjhPmYWb5klUClXpi" at bounding box center [83, 133] width 106 height 16
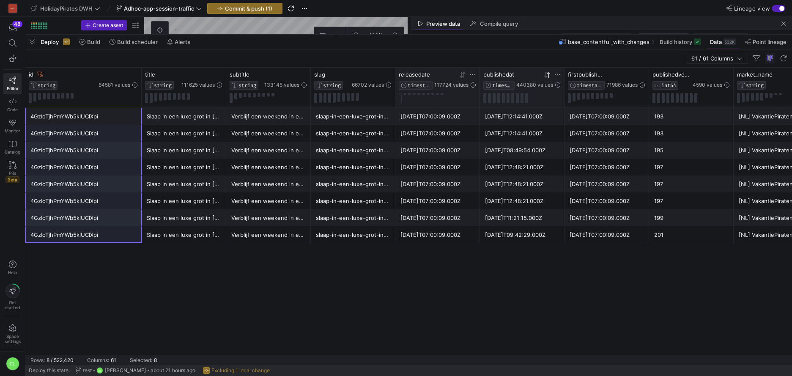
drag, startPoint x: 120, startPoint y: 114, endPoint x: 118, endPoint y: 232, distance: 118.4
click at [118, 232] on div "4GzIoTjhPmYWb5klUClXpi" at bounding box center [83, 235] width 106 height 16
drag, startPoint x: 110, startPoint y: 122, endPoint x: 109, endPoint y: 235, distance: 113.3
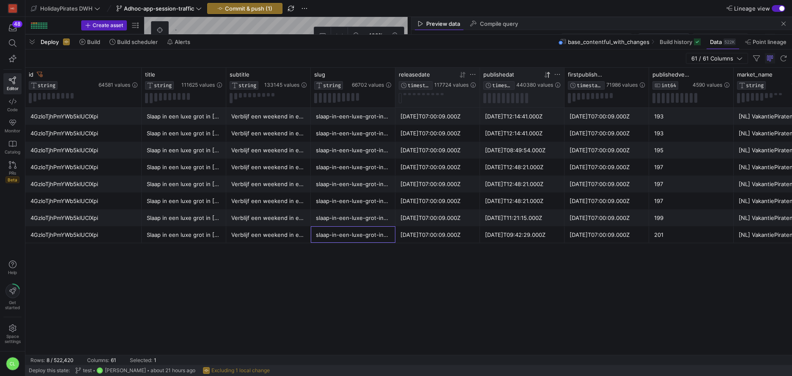
click at [341, 237] on div "slaap-in-een-luxe-grot-in-[GEOGRAPHIC_DATA]" at bounding box center [353, 235] width 74 height 16
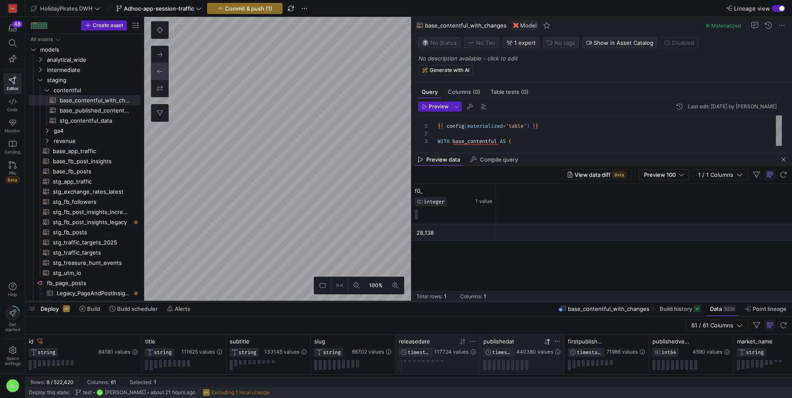
drag, startPoint x: 492, startPoint y: 58, endPoint x: 531, endPoint y: 302, distance: 248.0
click at [531, 302] on div at bounding box center [408, 301] width 767 height 3
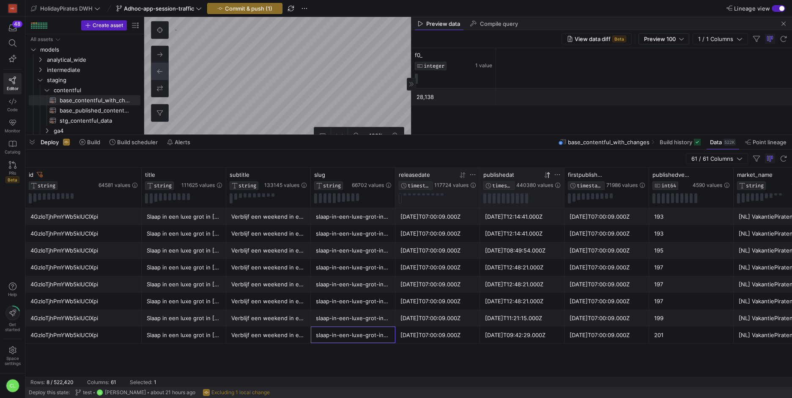
drag, startPoint x: 513, startPoint y: 300, endPoint x: 543, endPoint y: 88, distance: 214.0
click at [543, 133] on div at bounding box center [408, 134] width 767 height 3
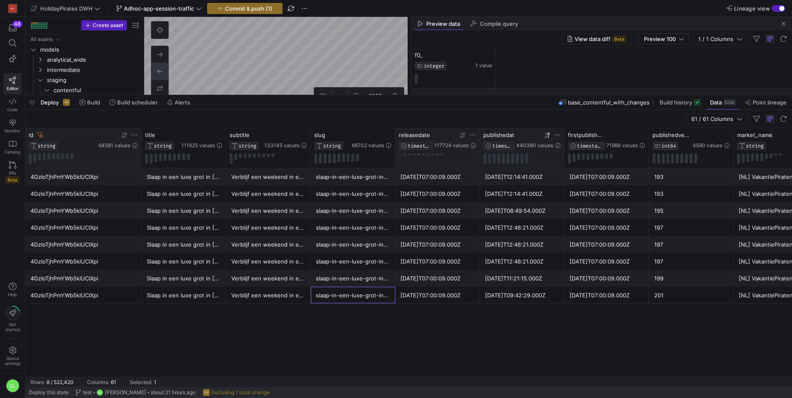
click at [41, 136] on icon at bounding box center [40, 134] width 6 height 5
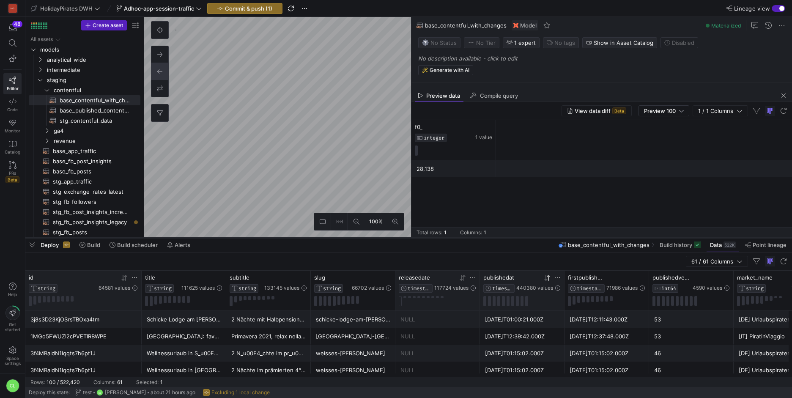
drag, startPoint x: 321, startPoint y: 96, endPoint x: 331, endPoint y: 239, distance: 142.9
click at [331, 239] on div at bounding box center [408, 237] width 767 height 3
type textarea "{{ config(materialized='table') }} WITH base_contentful AS ( SELECT * FROM {{ r…"
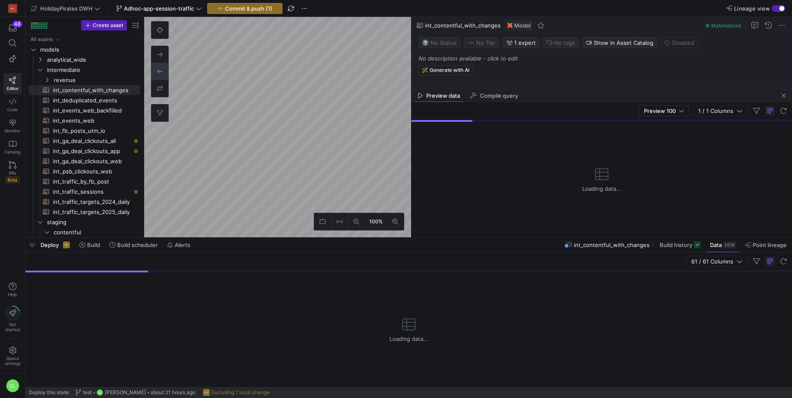
scroll to position [53, 164]
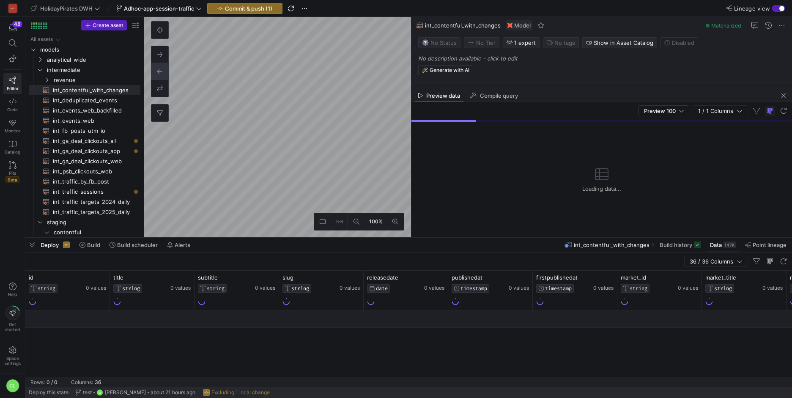
click at [373, 248] on div "Deploy Build Build scheduler Alerts int_contentful_with_changes Build history D…" at bounding box center [408, 245] width 767 height 14
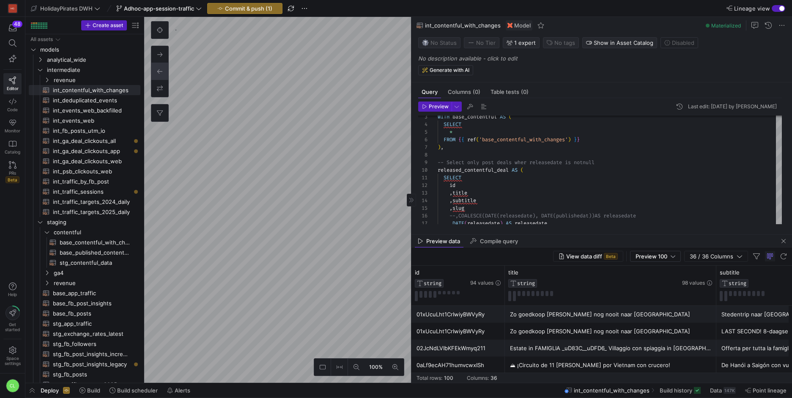
click at [612, 240] on div "Preview data Compile query" at bounding box center [601, 241] width 381 height 13
click at [786, 243] on span "button" at bounding box center [784, 241] width 10 height 10
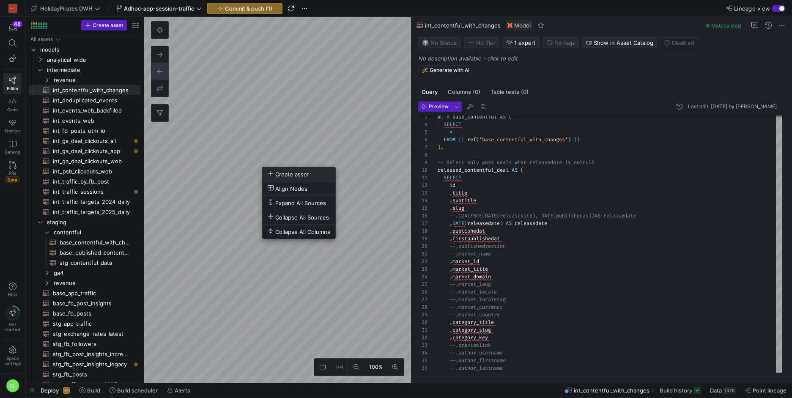
click at [291, 173] on span "Create asset" at bounding box center [288, 173] width 41 height 7
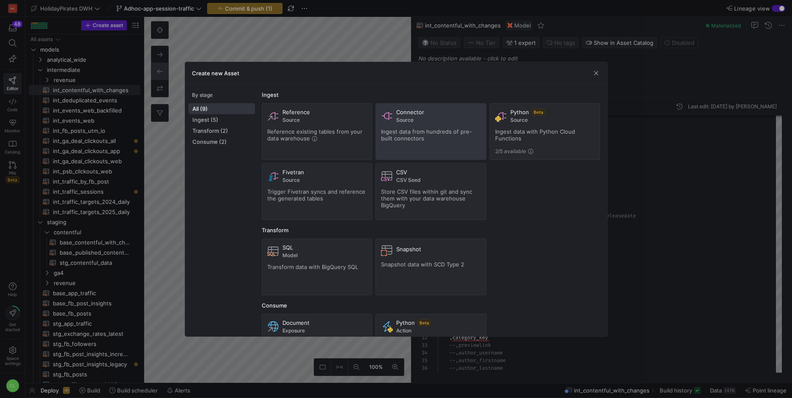
click at [446, 135] on div "Ingest data from hundreds of pre-built connectors" at bounding box center [431, 135] width 100 height 14
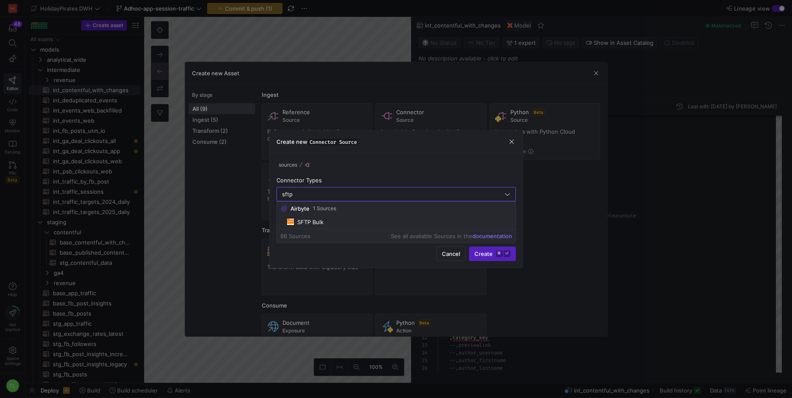
click at [357, 219] on span "SFTP Bulk" at bounding box center [399, 222] width 225 height 7
type input "SFTP Bulk"
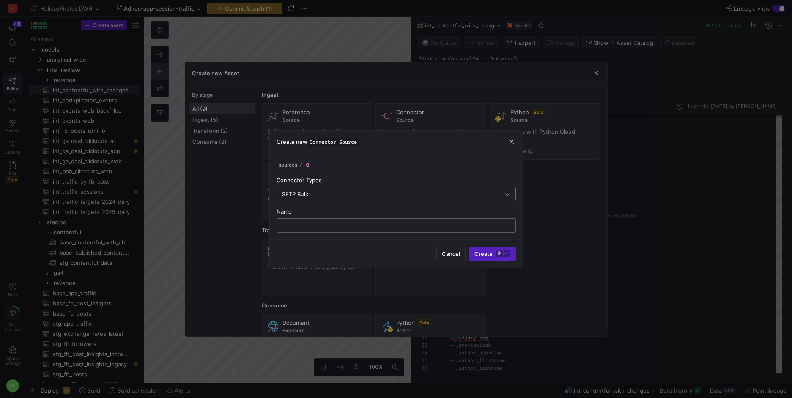
click at [444, 222] on input "text" at bounding box center [396, 225] width 225 height 7
type input "testetse"
click at [469, 247] on button "Create ⌘ ⏎" at bounding box center [492, 254] width 47 height 14
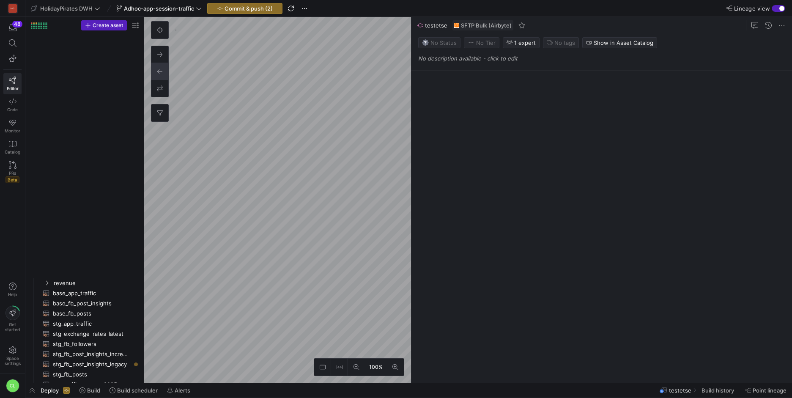
scroll to position [758, 0]
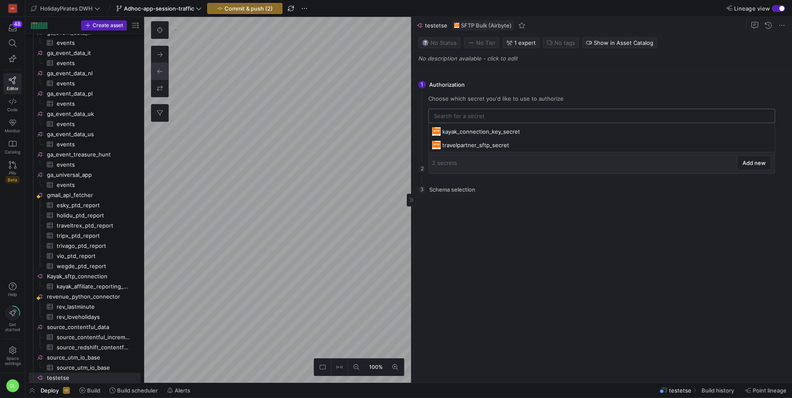
click at [460, 118] on input "text" at bounding box center [602, 115] width 336 height 7
click at [463, 143] on div "travelpartner_sftp_secret" at bounding box center [602, 145] width 321 height 7
type input "travelpartner_sftp_secret"
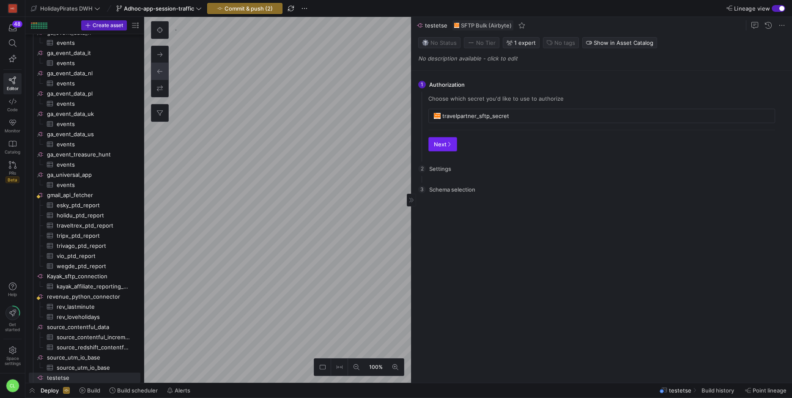
click at [447, 145] on icon "button" at bounding box center [449, 144] width 5 height 5
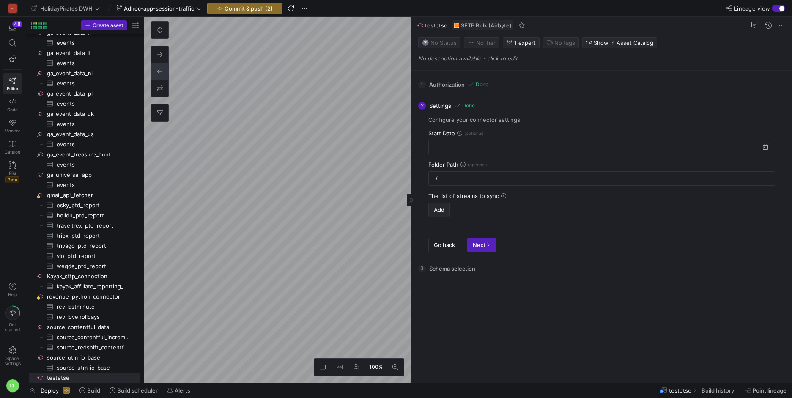
click at [441, 211] on span "Add" at bounding box center [439, 209] width 11 height 7
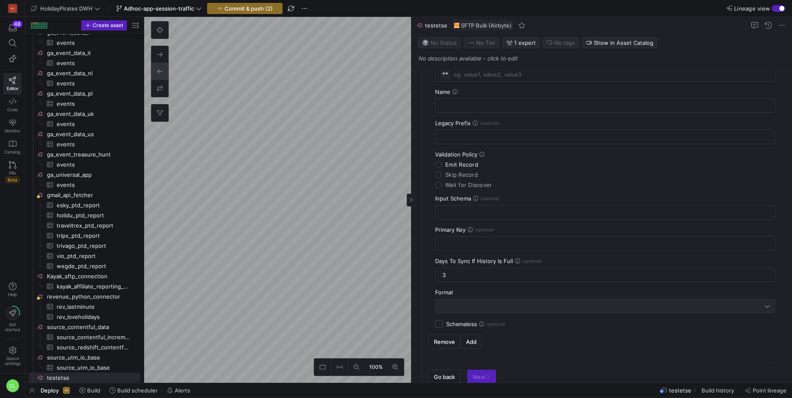
click at [466, 308] on div at bounding box center [603, 306] width 324 height 7
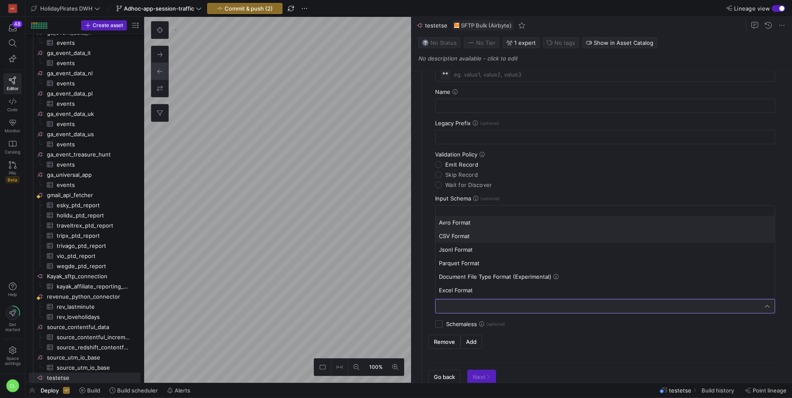
click at [488, 236] on span "CSV Format" at bounding box center [605, 236] width 332 height 7
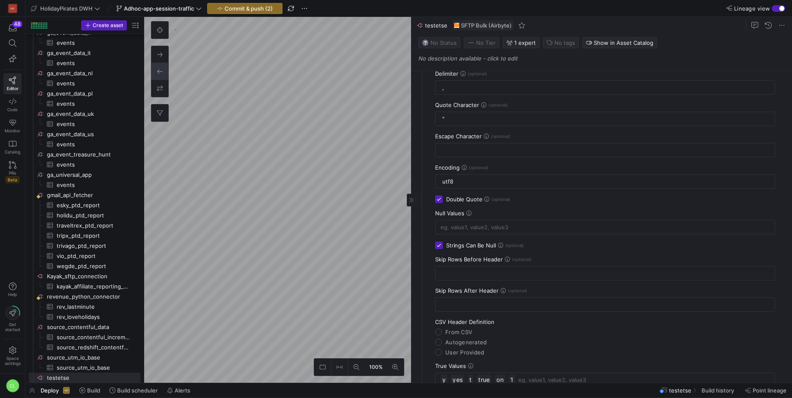
scroll to position [379, 0]
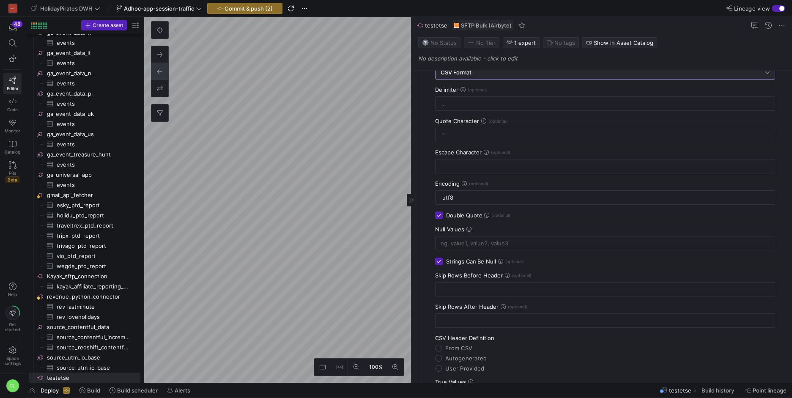
click at [439, 363] on mat-radio-group "CSV Header Definition From CSV Autogenerated User Provided" at bounding box center [605, 352] width 340 height 37
click at [439, 367] on input "User Provided" at bounding box center [438, 368] width 7 height 7
radio input "true"
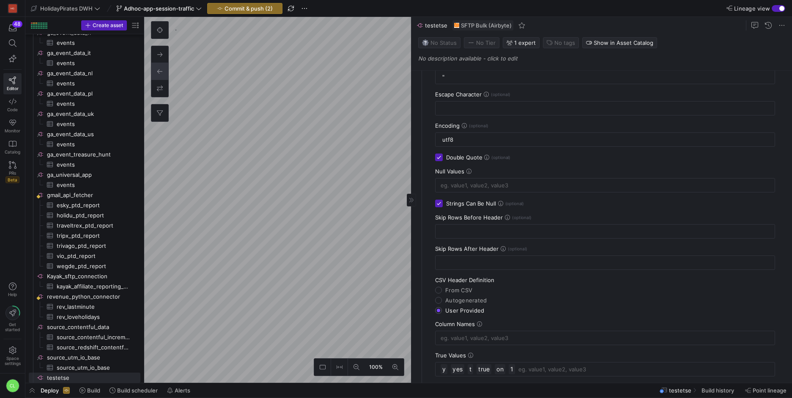
scroll to position [442, 0]
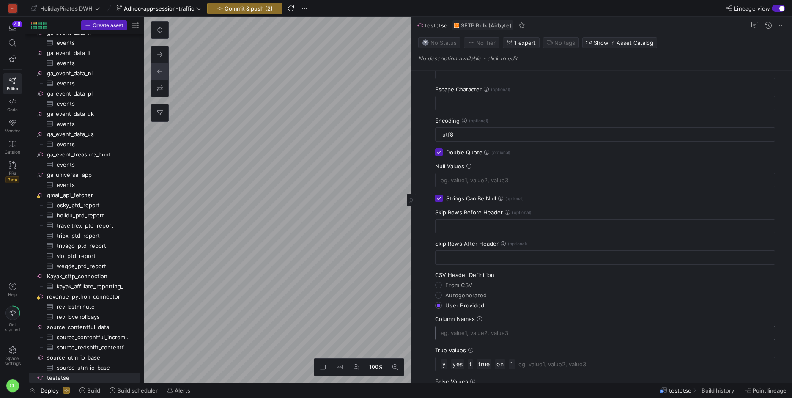
click at [469, 334] on input at bounding box center [605, 332] width 329 height 7
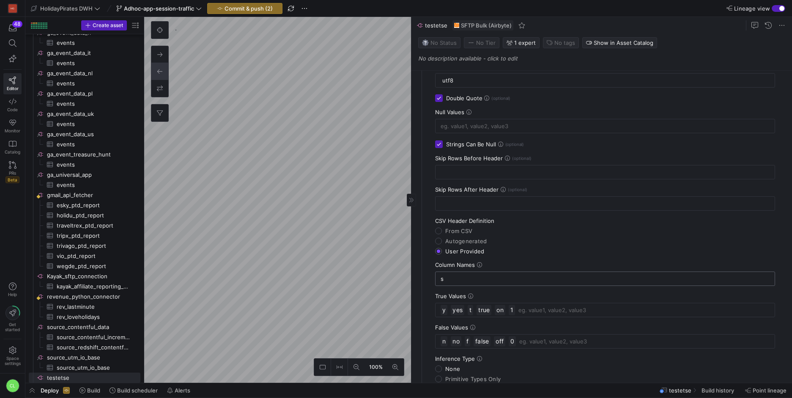
type input "sd"
type input "_"
type input "sd sd"
click at [456, 279] on span "sd sd" at bounding box center [461, 278] width 11 height 8
click at [447, 278] on icon "button" at bounding box center [447, 279] width 6 height 6
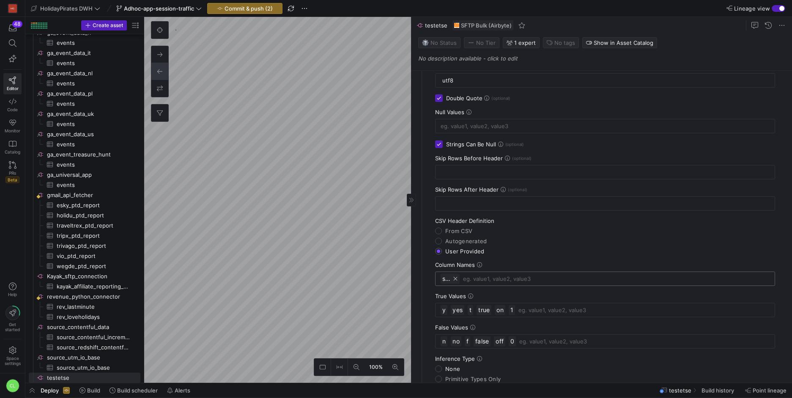
click at [457, 277] on icon "button" at bounding box center [456, 279] width 4 height 4
click at [442, 244] on label "Autogenerated" at bounding box center [464, 241] width 45 height 7
click at [442, 244] on input "Autogenerated" at bounding box center [438, 241] width 7 height 7
radio input "true"
click at [471, 249] on span "User Provided" at bounding box center [464, 251] width 39 height 7
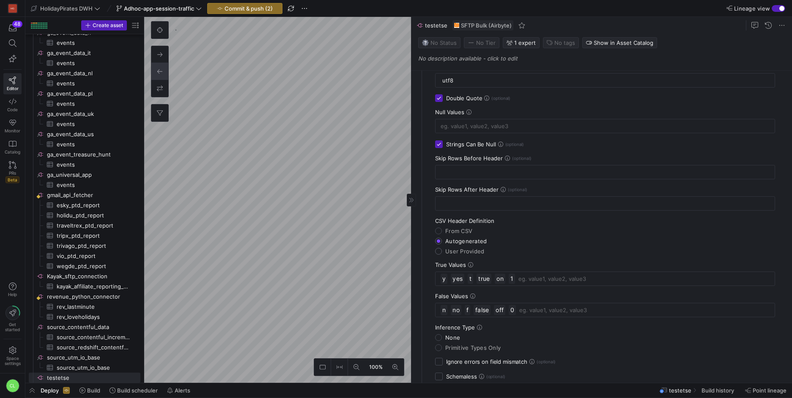
click at [442, 249] on input "User Provided" at bounding box center [438, 251] width 7 height 7
radio input "true"
click at [474, 245] on mat-radio-group "CSV Header Definition From CSV Autogenerated User Provided" at bounding box center [605, 235] width 340 height 37
click at [476, 244] on span "Autogenerated" at bounding box center [465, 241] width 41 height 7
click at [442, 244] on input "Autogenerated" at bounding box center [438, 241] width 7 height 7
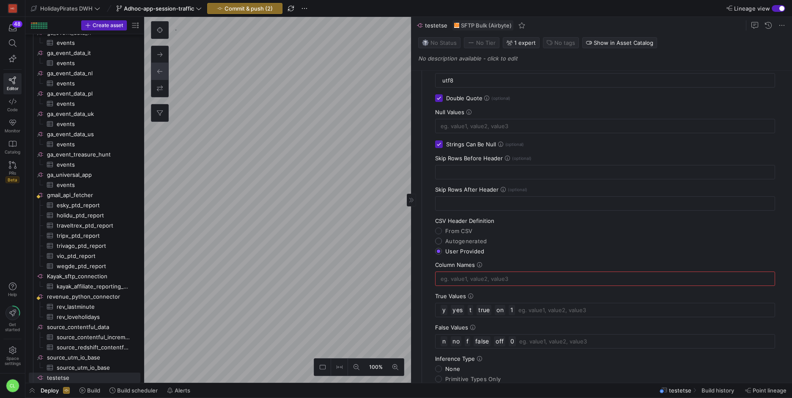
radio input "true"
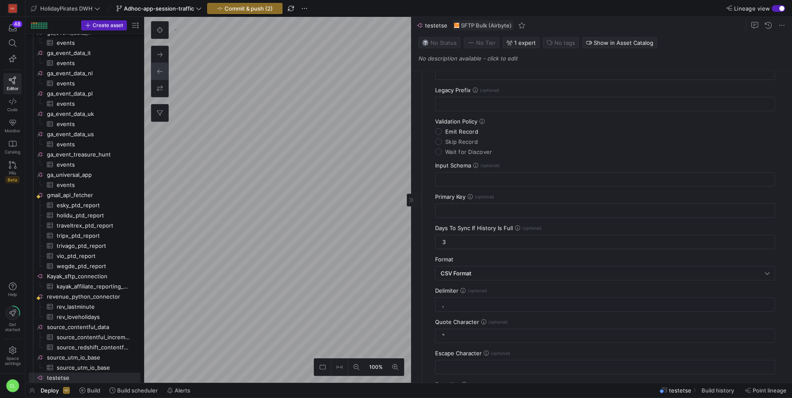
scroll to position [238, 0]
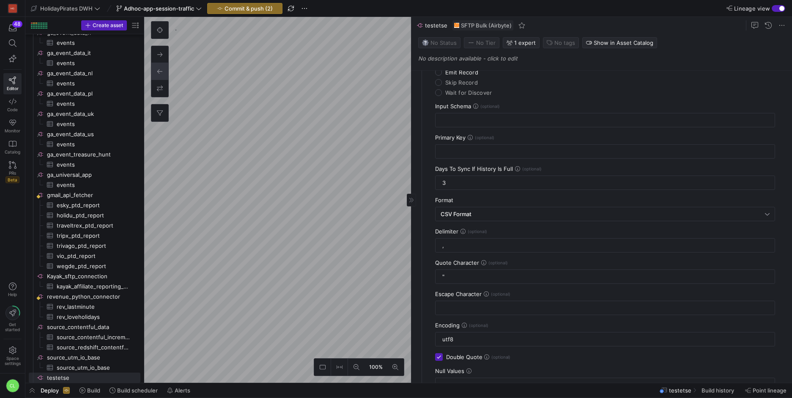
click at [477, 265] on span "Quote Character" at bounding box center [457, 262] width 44 height 7
click at [481, 263] on y42-icon at bounding box center [484, 263] width 6 height 6
click at [458, 248] on input "," at bounding box center [605, 245] width 326 height 7
type input ";"
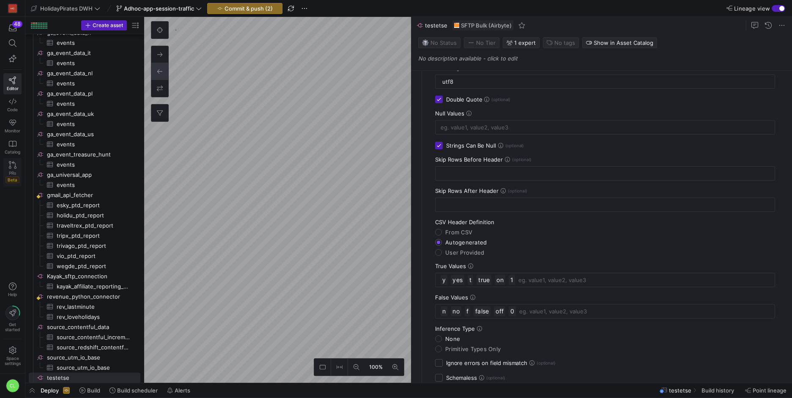
scroll to position [578, 0]
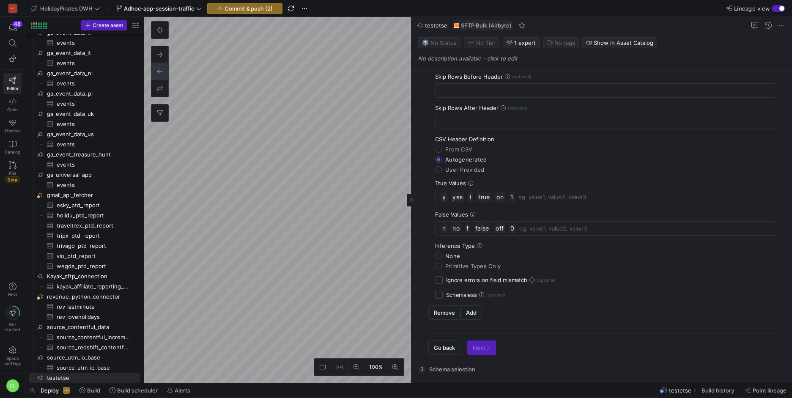
click at [461, 265] on span "Primitive Types Only" at bounding box center [472, 266] width 55 height 7
click at [442, 265] on input "Primitive Types Only" at bounding box center [438, 266] width 7 height 7
radio input "true"
click at [479, 247] on icon at bounding box center [479, 245] width 5 height 5
click at [448, 257] on span "None" at bounding box center [452, 255] width 15 height 7
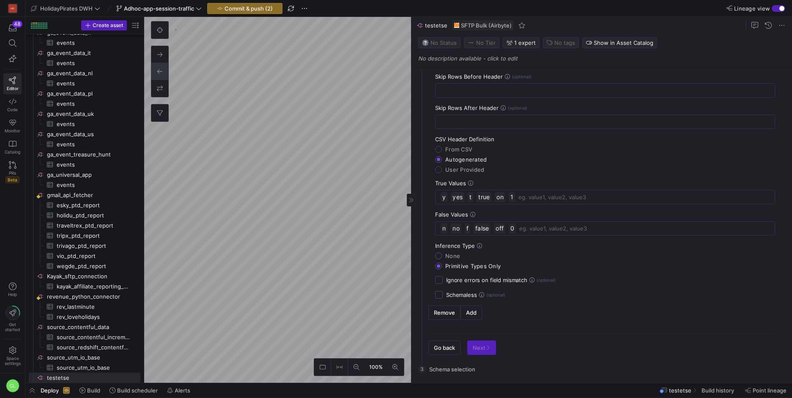
click at [442, 257] on input "None" at bounding box center [438, 255] width 7 height 7
radio input "true"
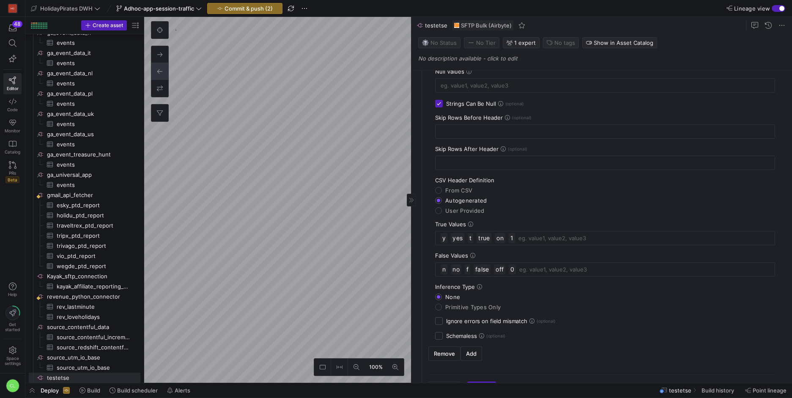
scroll to position [532, 0]
